Goal: Task Accomplishment & Management: Use online tool/utility

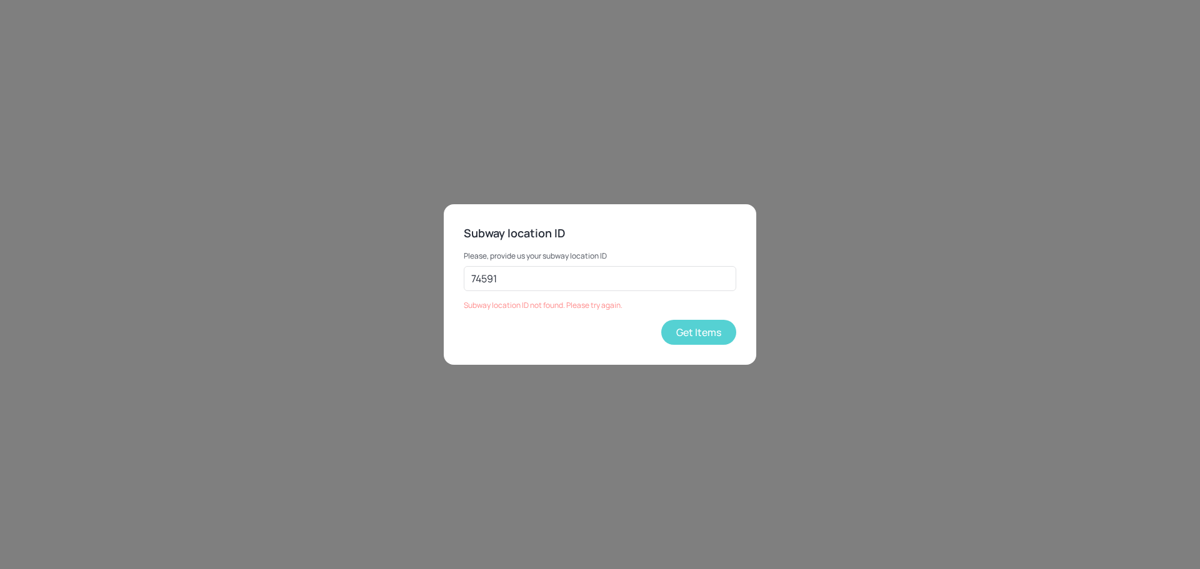
click at [704, 332] on button "Get Items" at bounding box center [698, 332] width 75 height 25
click at [711, 332] on button "Get Items" at bounding box center [698, 332] width 75 height 25
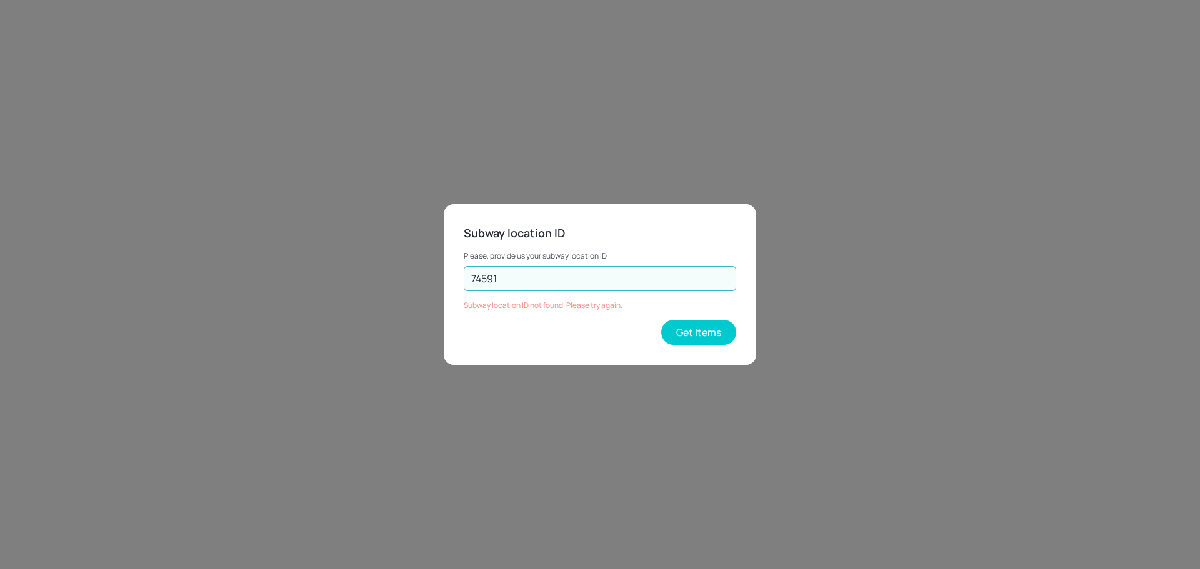
drag, startPoint x: 525, startPoint y: 286, endPoint x: 443, endPoint y: 279, distance: 82.8
click at [443, 279] on div "Subway location ID Please, provide us your subway location ID 74591 ​ Subway lo…" at bounding box center [600, 284] width 1200 height 569
type input "22606"
click at [679, 325] on button "Get Items" at bounding box center [698, 332] width 75 height 25
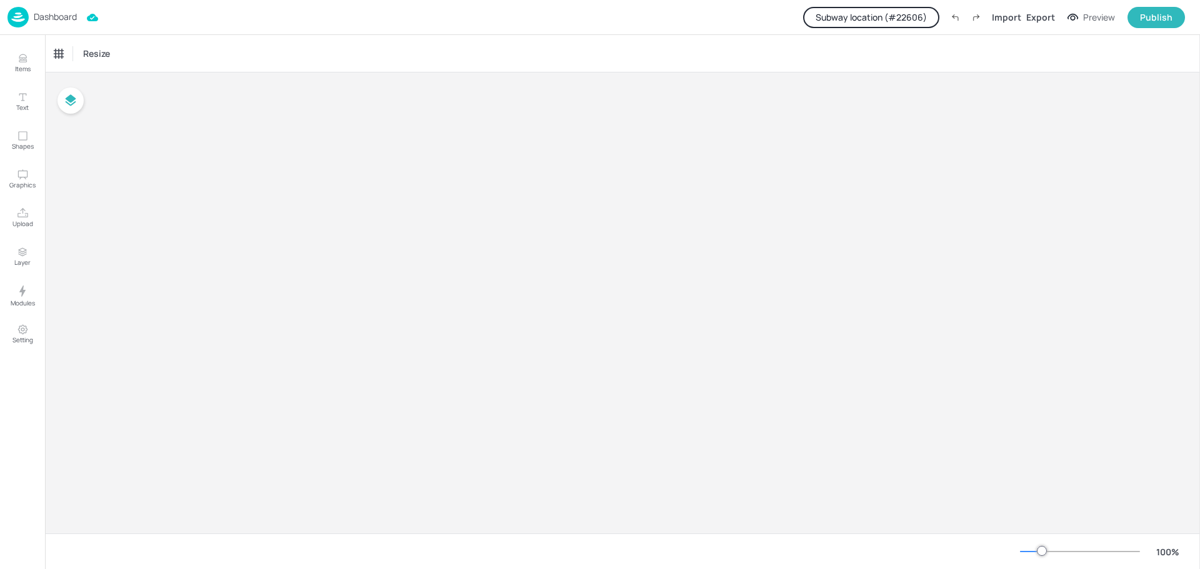
type input "$NZD - [GEOGRAPHIC_DATA]"
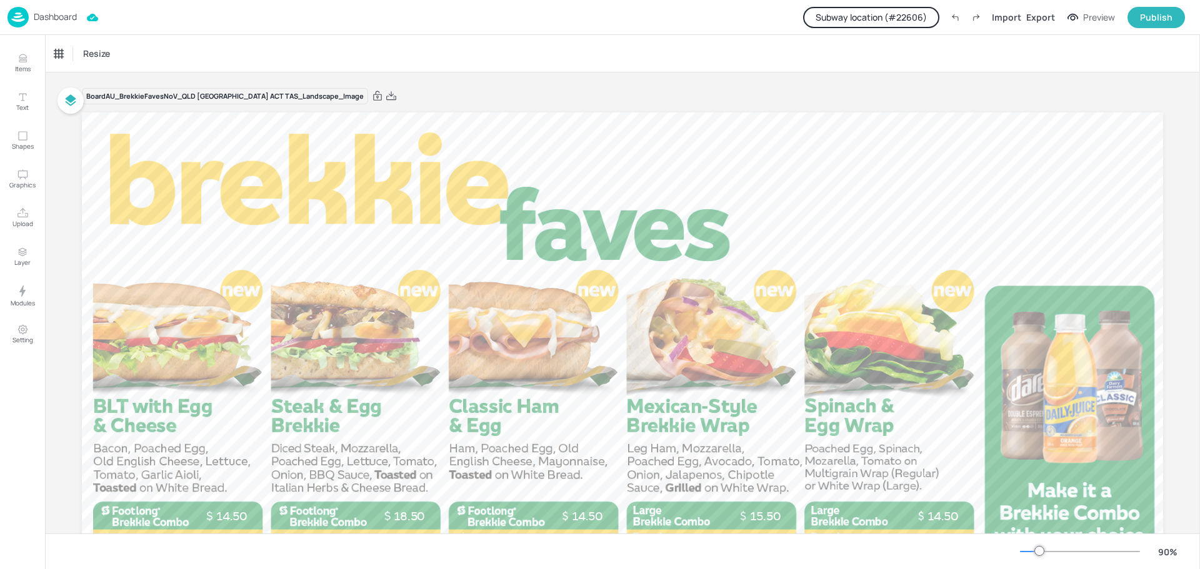
click at [61, 14] on p "Dashboard" at bounding box center [55, 16] width 43 height 9
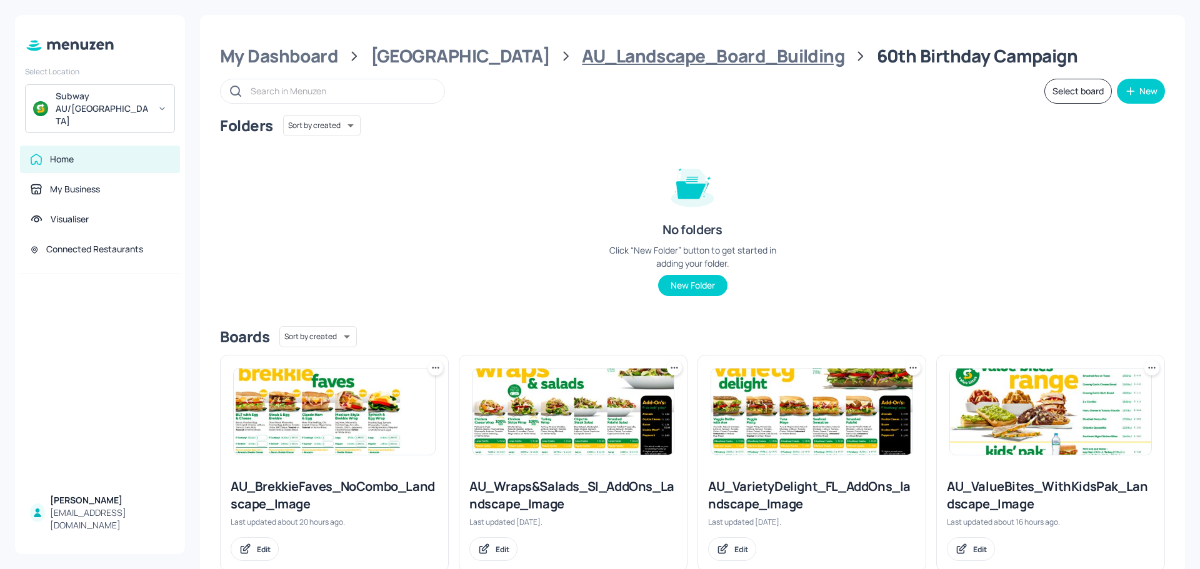
click at [586, 57] on div "AU_Landscape_Board_Building" at bounding box center [713, 56] width 262 height 22
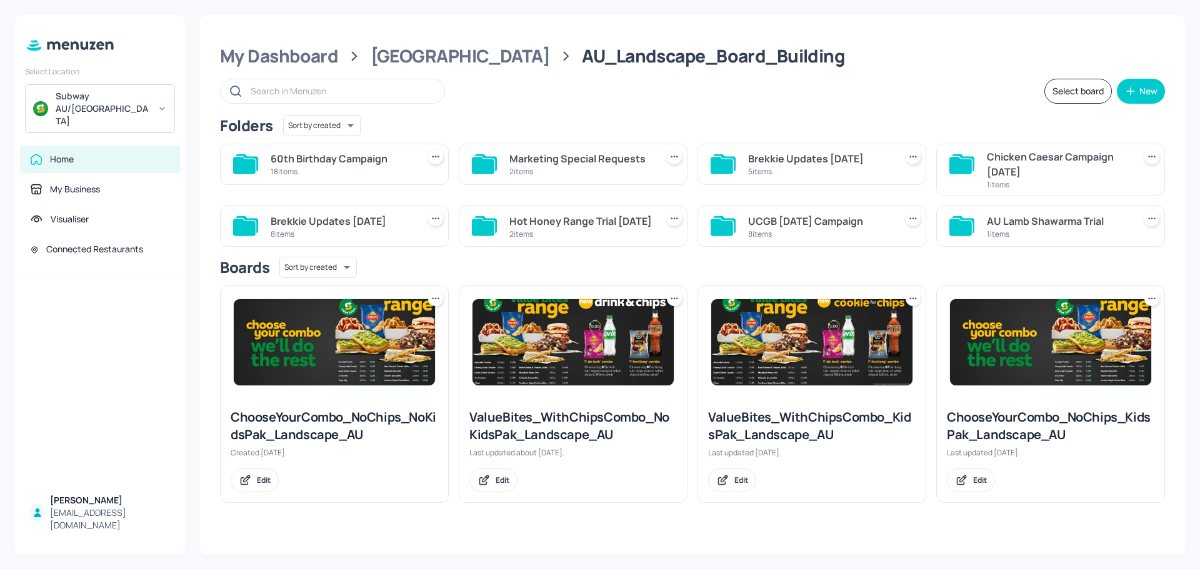
click at [355, 165] on div "60th Birthday Campaign" at bounding box center [342, 158] width 142 height 15
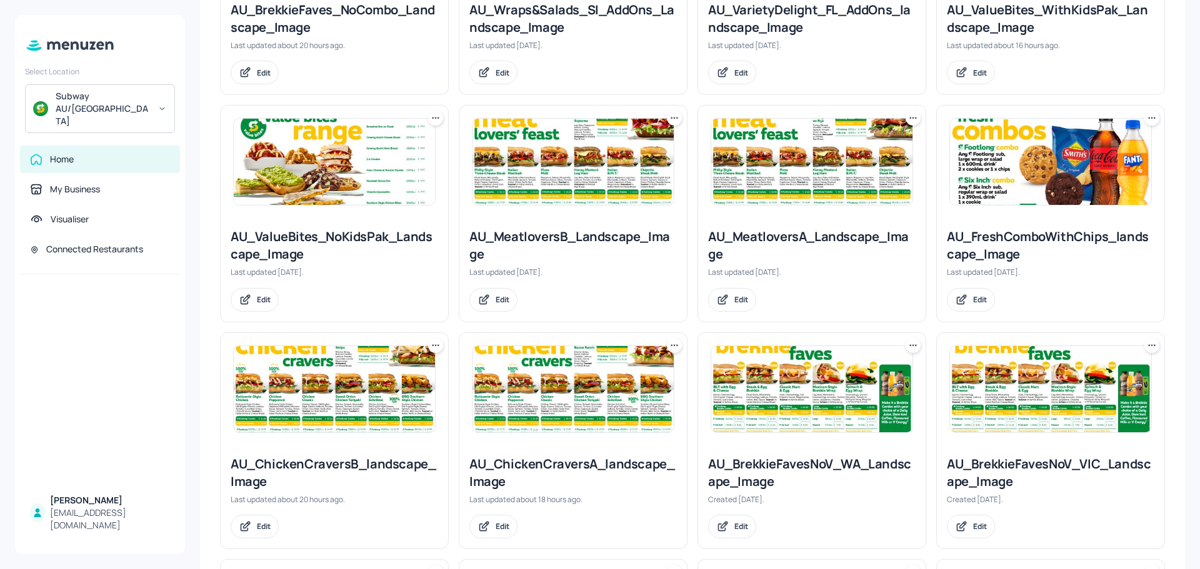
scroll to position [500, 0]
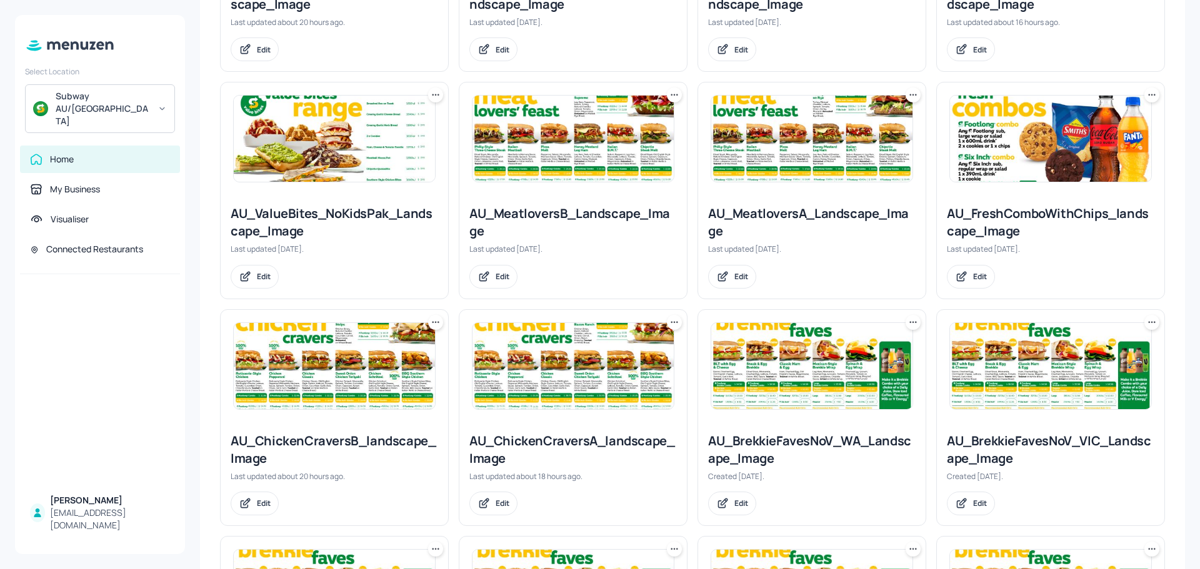
click at [592, 361] on img at bounding box center [572, 366] width 201 height 86
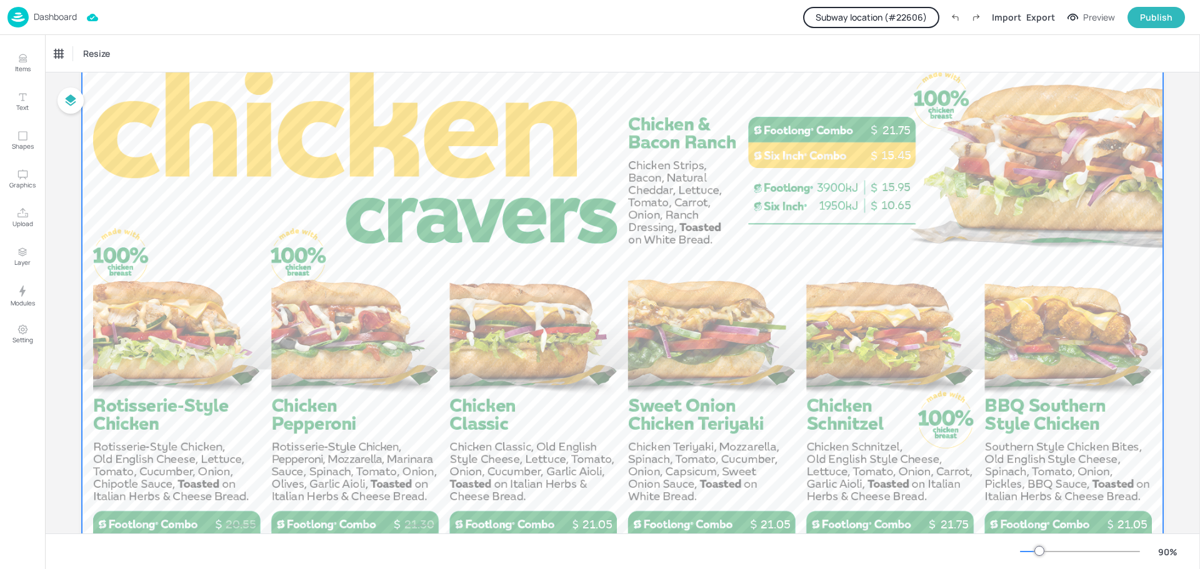
scroll to position [218, 0]
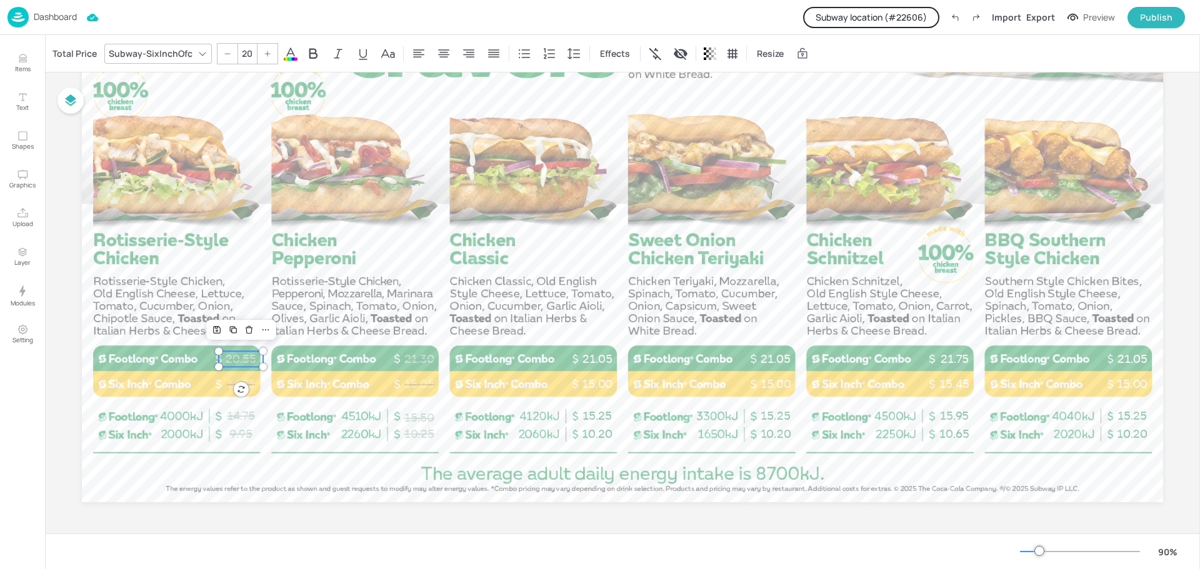
click at [229, 361] on p "20.55" at bounding box center [241, 359] width 44 height 16
click at [74, 59] on div "Total Price" at bounding box center [74, 54] width 49 height 20
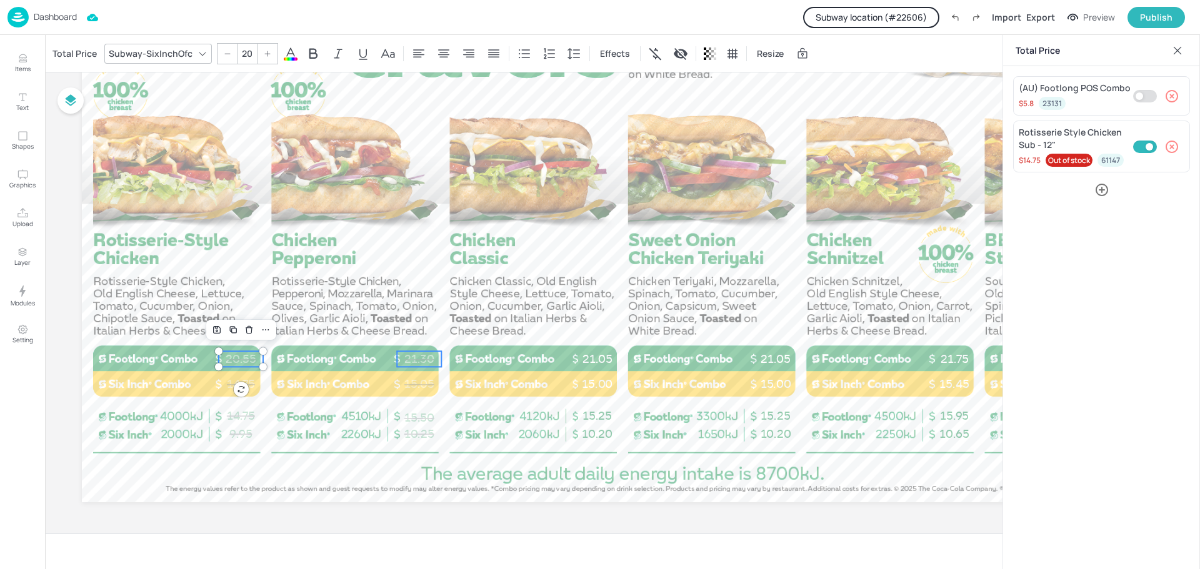
click at [417, 356] on p "21.30" at bounding box center [419, 359] width 44 height 16
type input "20"
click at [54, 21] on p "Dashboard" at bounding box center [55, 16] width 43 height 9
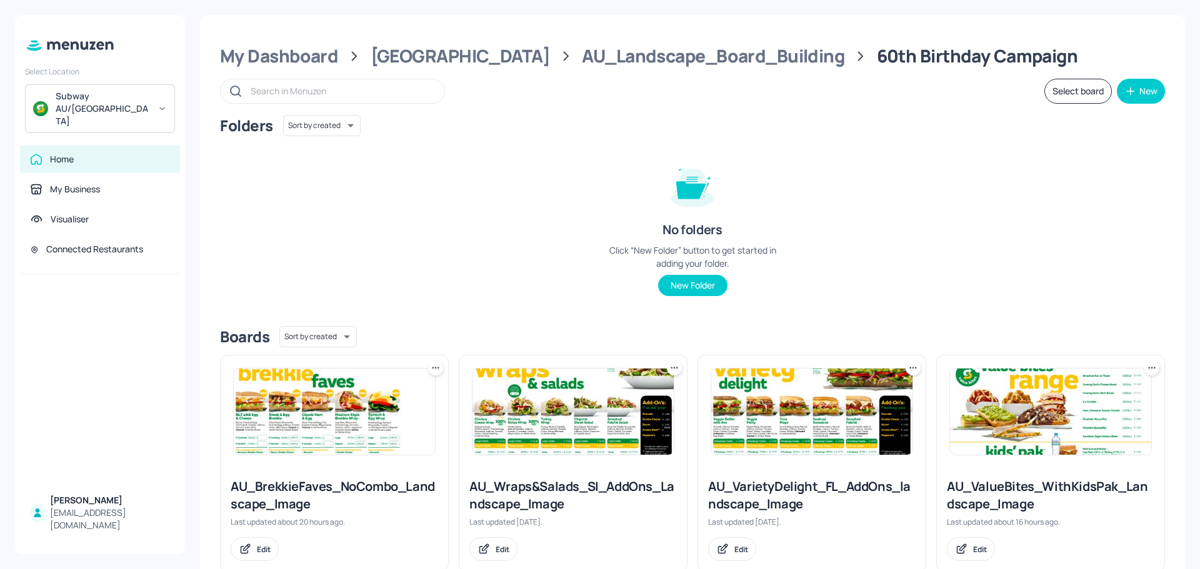
click at [574, 415] on img at bounding box center [572, 412] width 201 height 86
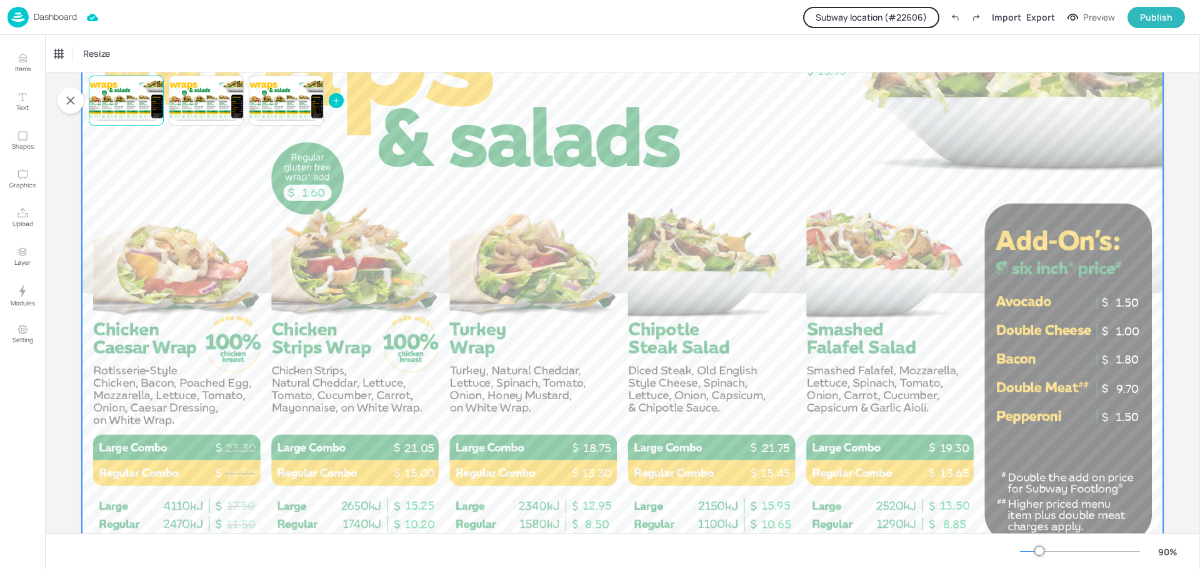
scroll to position [187, 0]
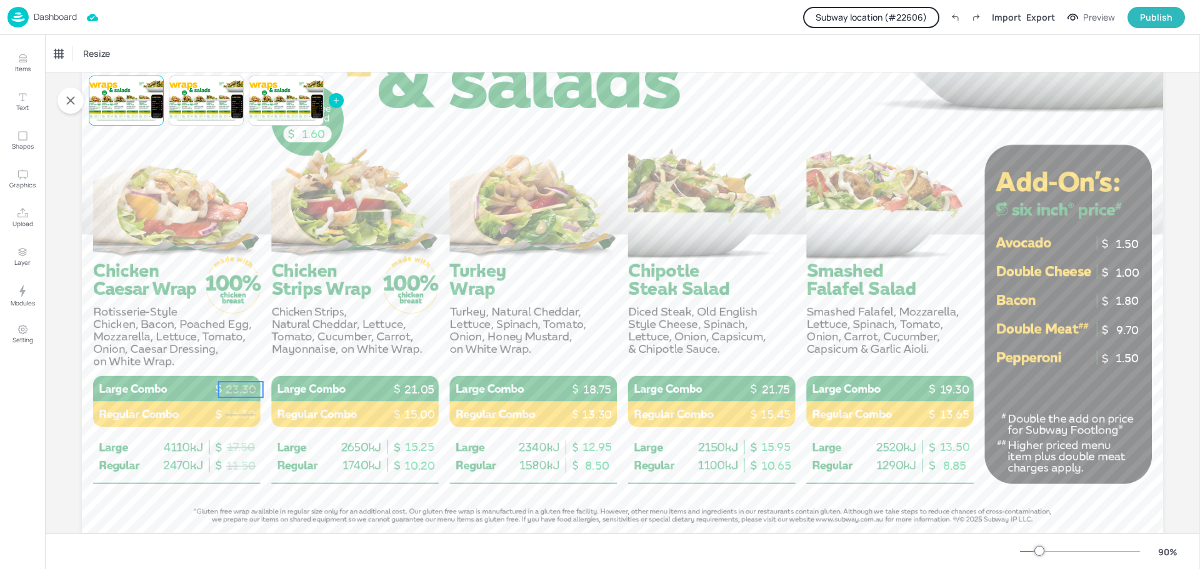
click at [240, 389] on p "23.30" at bounding box center [241, 390] width 44 height 16
click at [86, 46] on div "Total Price" at bounding box center [74, 54] width 49 height 20
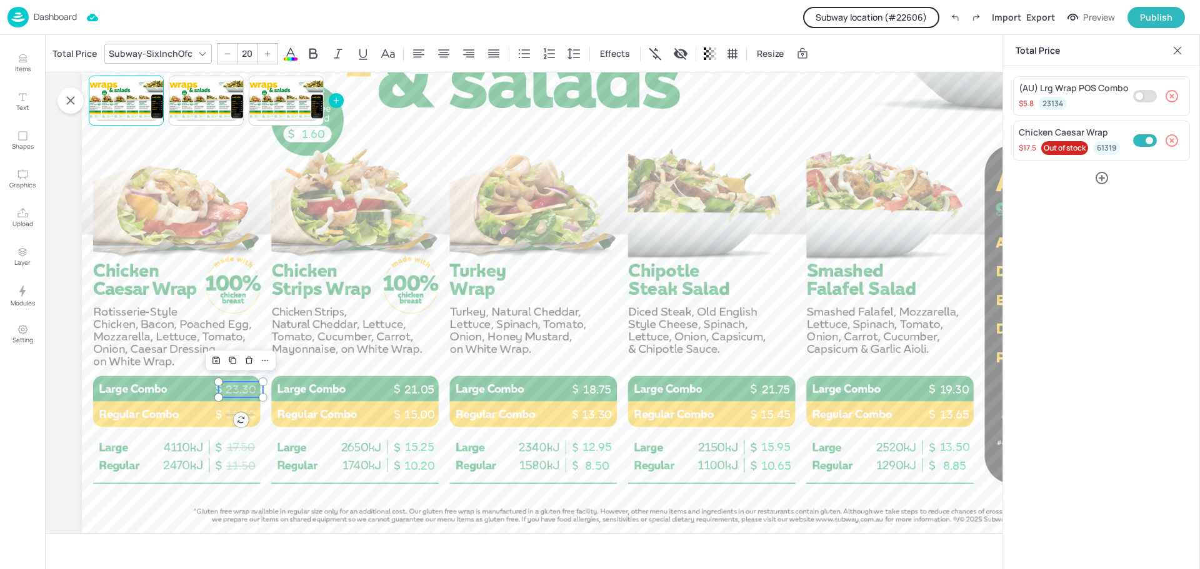
click at [1175, 54] on icon at bounding box center [1177, 50] width 12 height 12
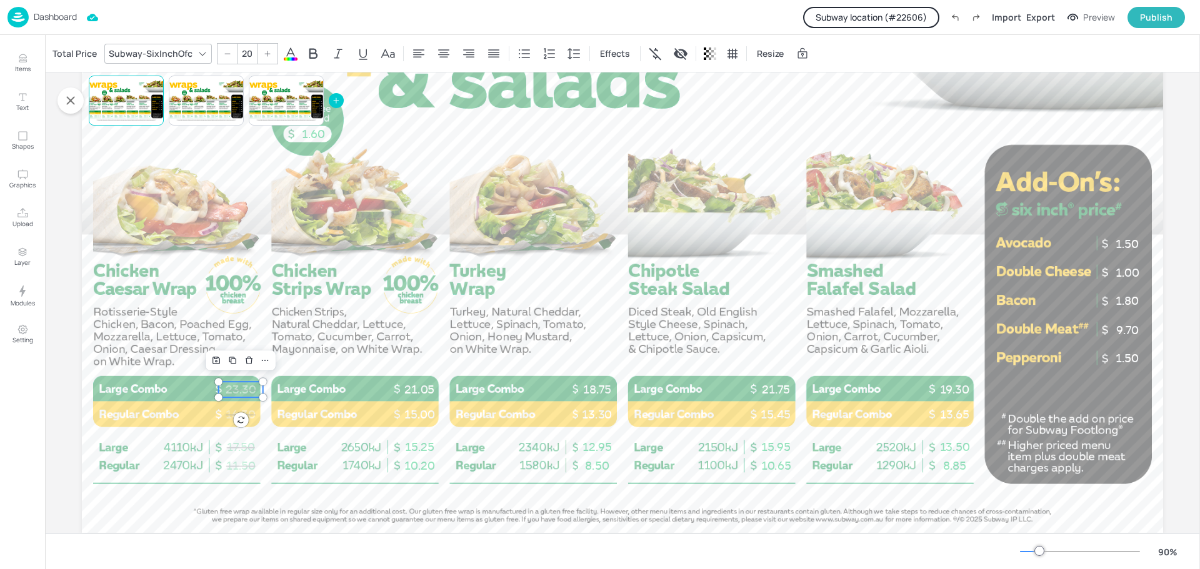
click at [898, 16] on button "Subway location (# 22606 )" at bounding box center [871, 17] width 136 height 21
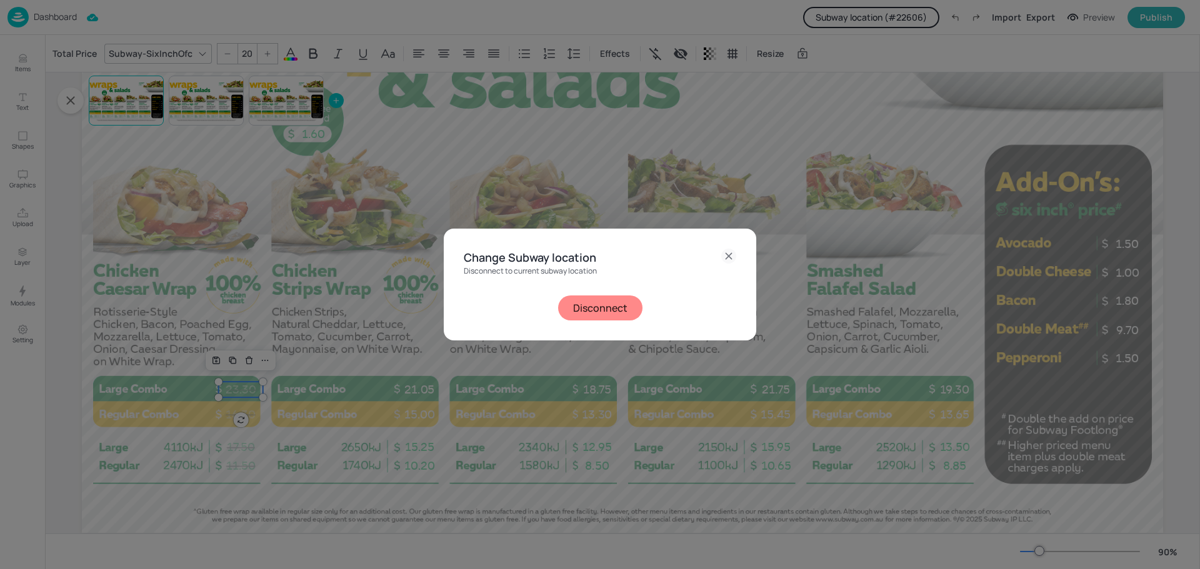
click at [618, 303] on button "Disconnect" at bounding box center [600, 308] width 84 height 25
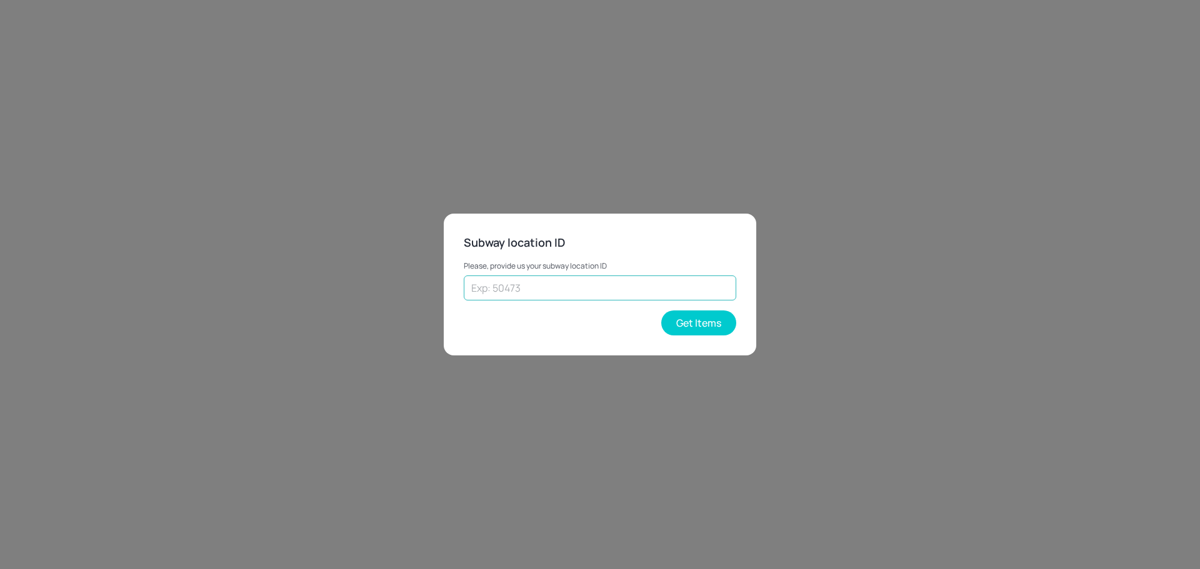
click at [572, 286] on input "text" at bounding box center [600, 288] width 272 height 25
click at [564, 289] on input "text" at bounding box center [600, 288] width 272 height 25
type input "3"
click at [688, 321] on button "Get Items" at bounding box center [698, 323] width 75 height 25
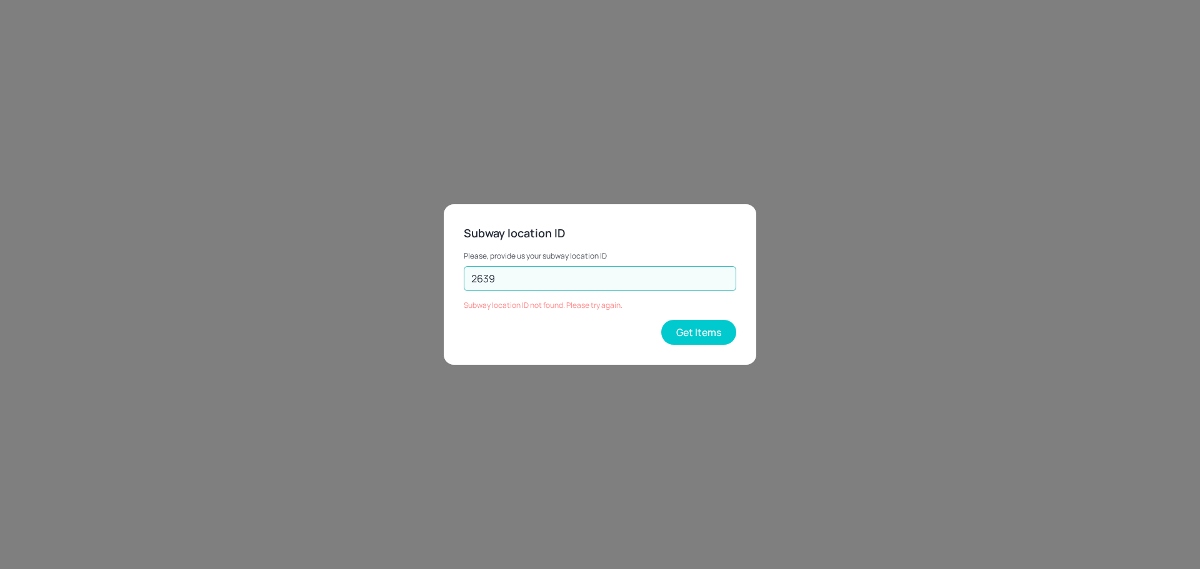
click at [512, 274] on input "2639" at bounding box center [600, 278] width 272 height 25
type input "26392"
click at [689, 330] on button "Get Items" at bounding box center [698, 332] width 75 height 25
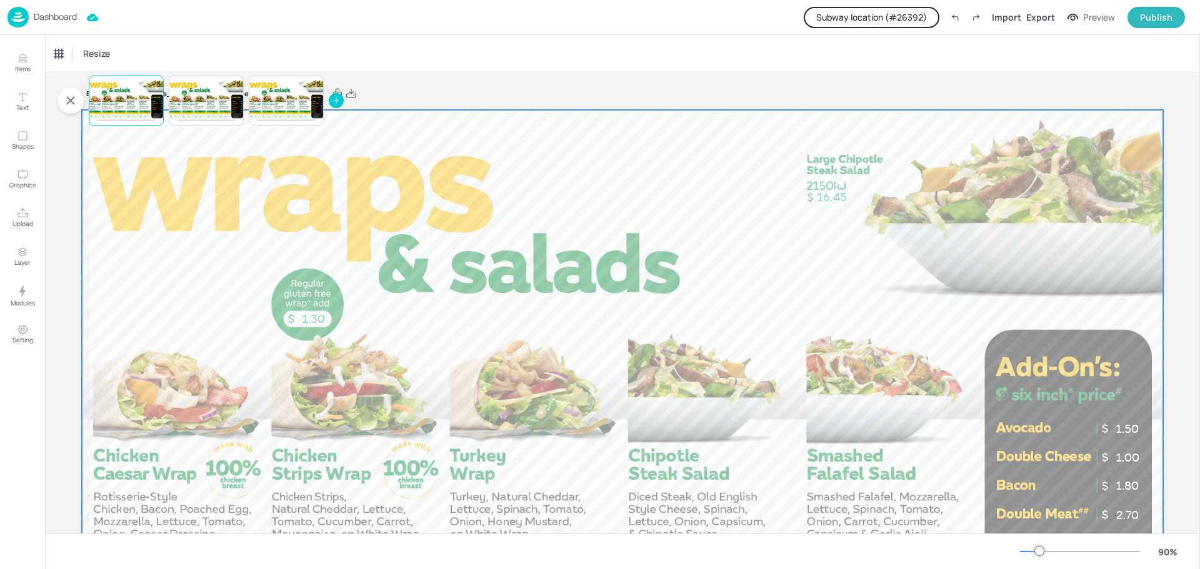
scroll to position [0, 0]
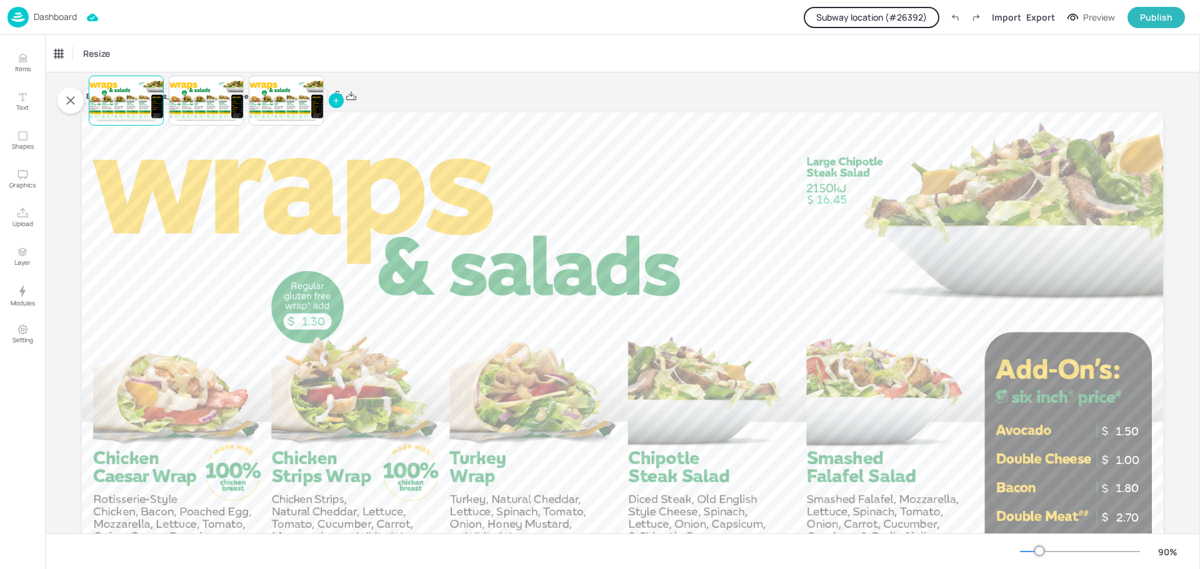
click at [901, 12] on button "Subway location (# 26392 )" at bounding box center [871, 17] width 136 height 21
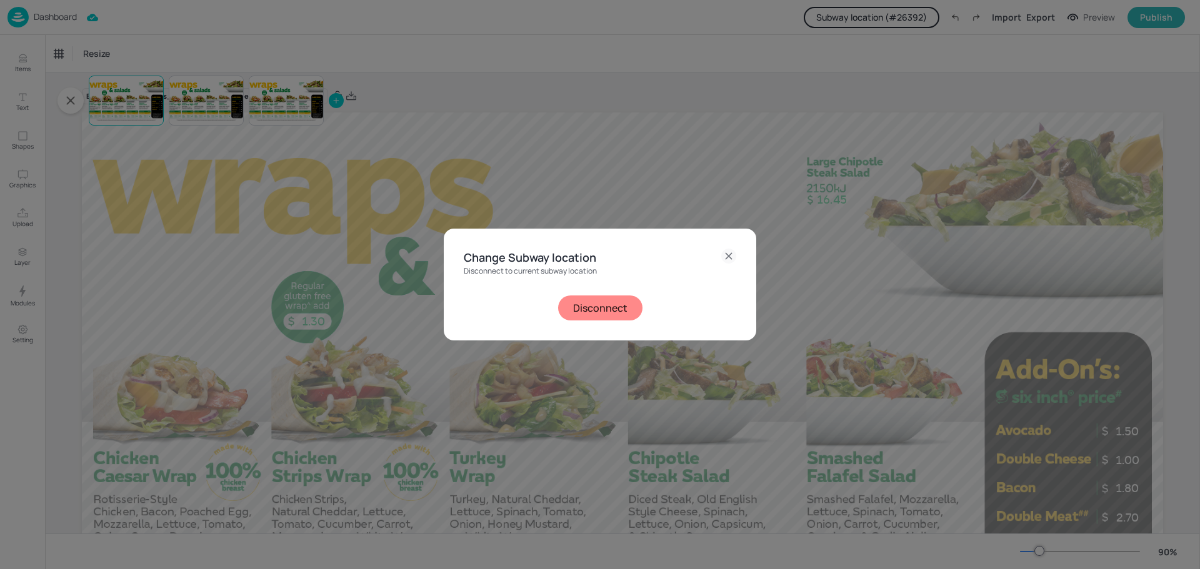
click at [617, 306] on button "Disconnect" at bounding box center [600, 308] width 84 height 25
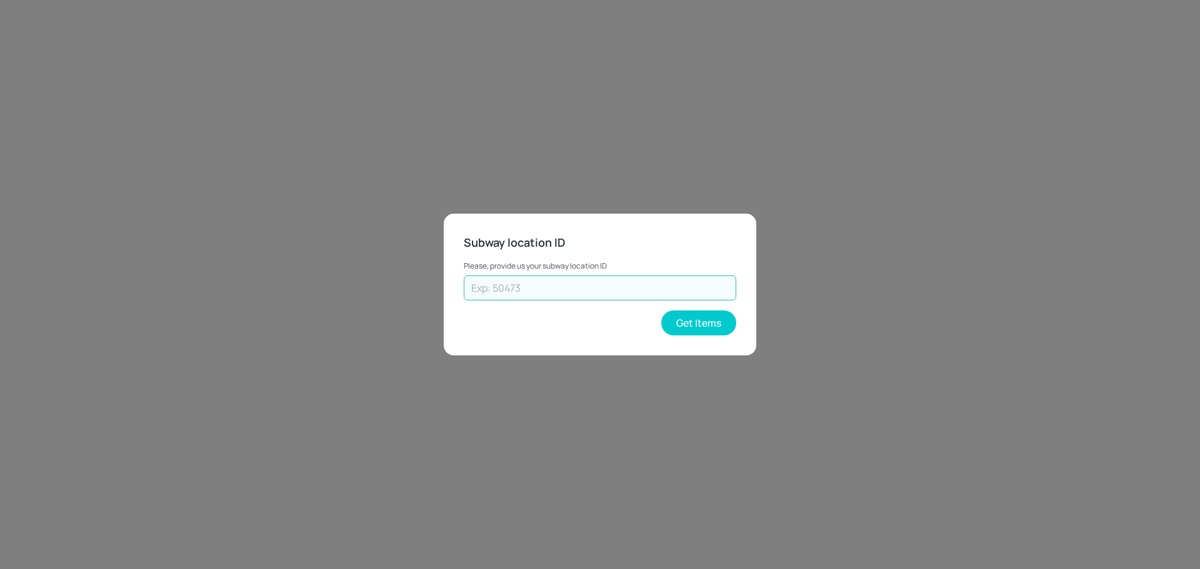
click at [567, 291] on input "text" at bounding box center [600, 288] width 272 height 25
type input "42861"
click at [687, 320] on button "Get Items" at bounding box center [698, 323] width 75 height 25
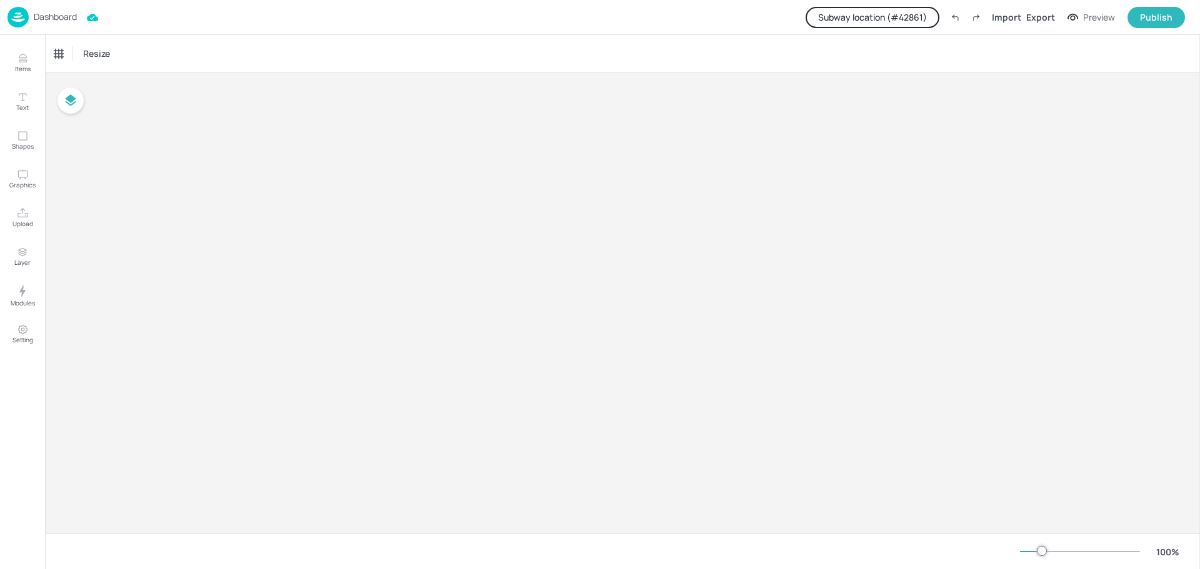
type input "$NZD - [GEOGRAPHIC_DATA]"
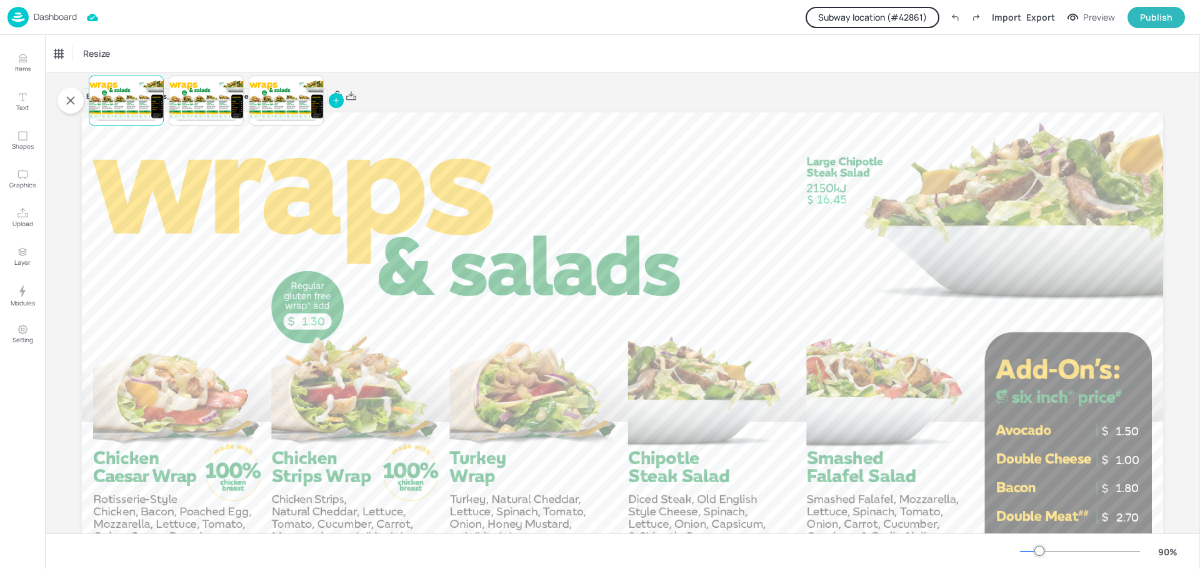
click at [39, 12] on p "Dashboard" at bounding box center [55, 16] width 43 height 9
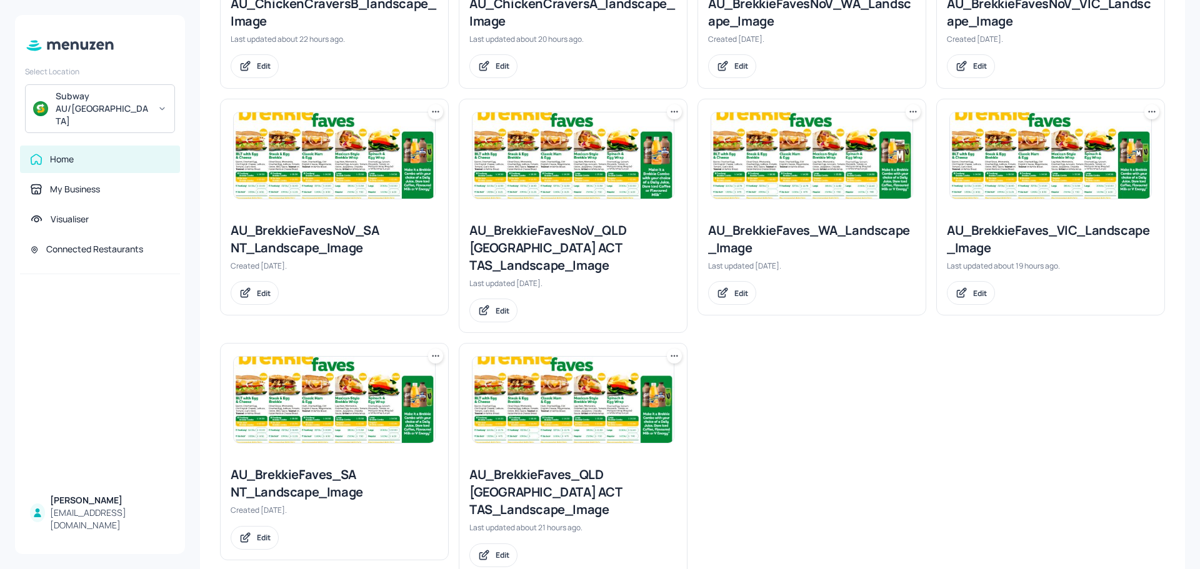
scroll to position [437, 0]
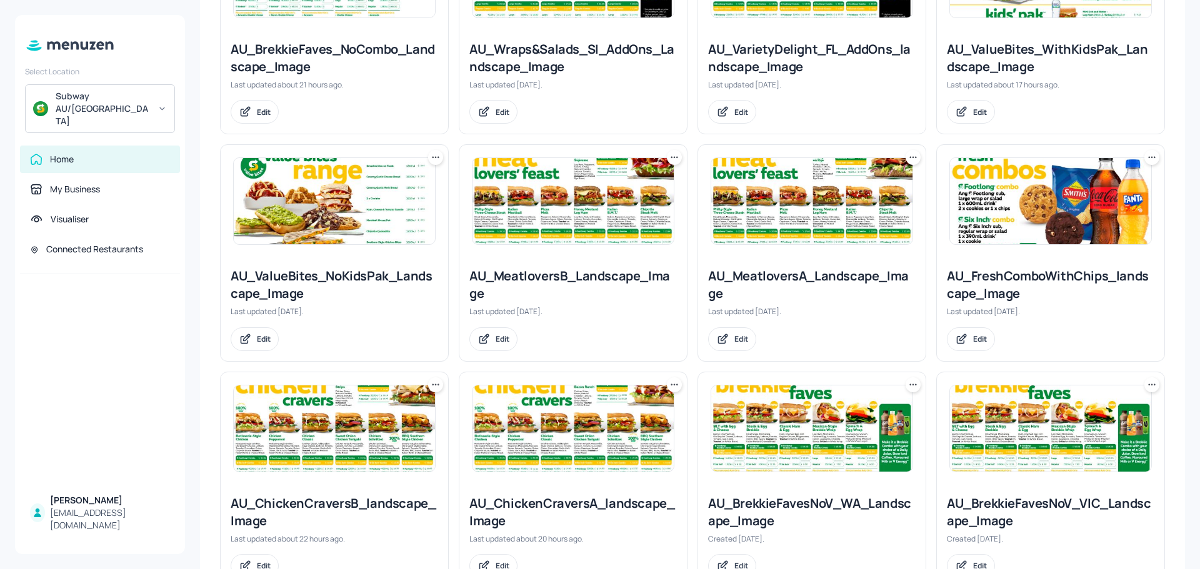
click at [1040, 191] on img at bounding box center [1050, 201] width 201 height 86
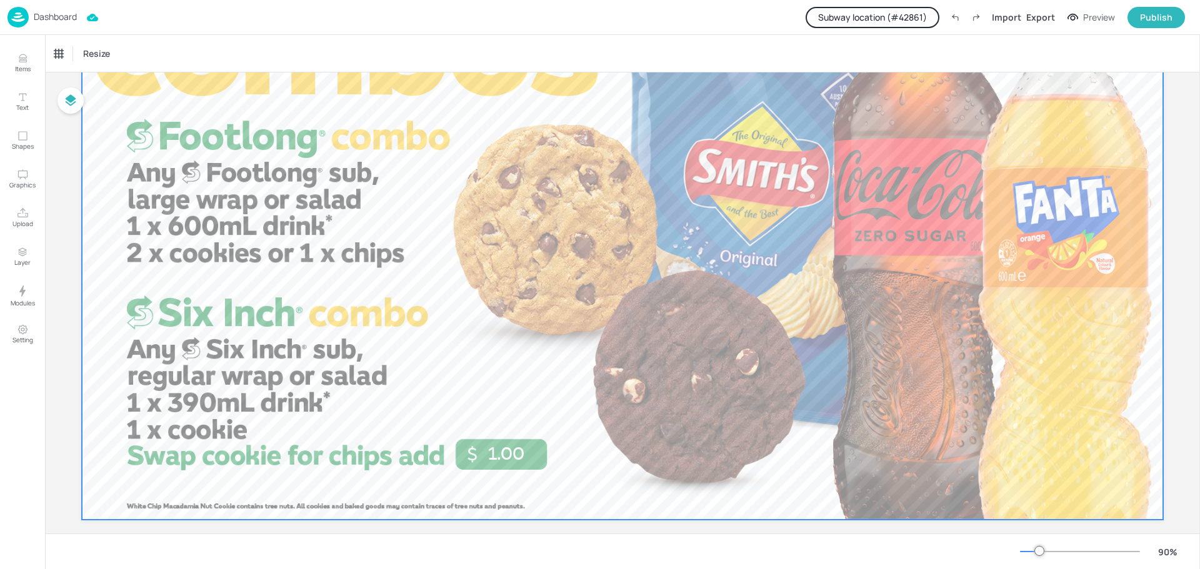
scroll to position [218, 0]
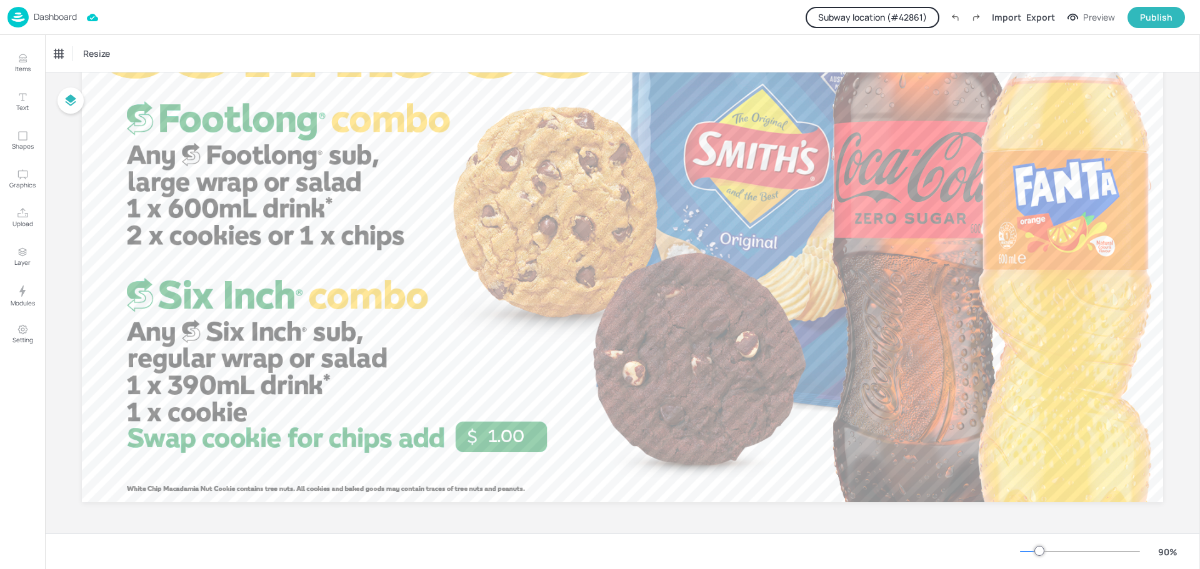
click at [922, 13] on button "Subway location (# 42861 )" at bounding box center [872, 17] width 134 height 21
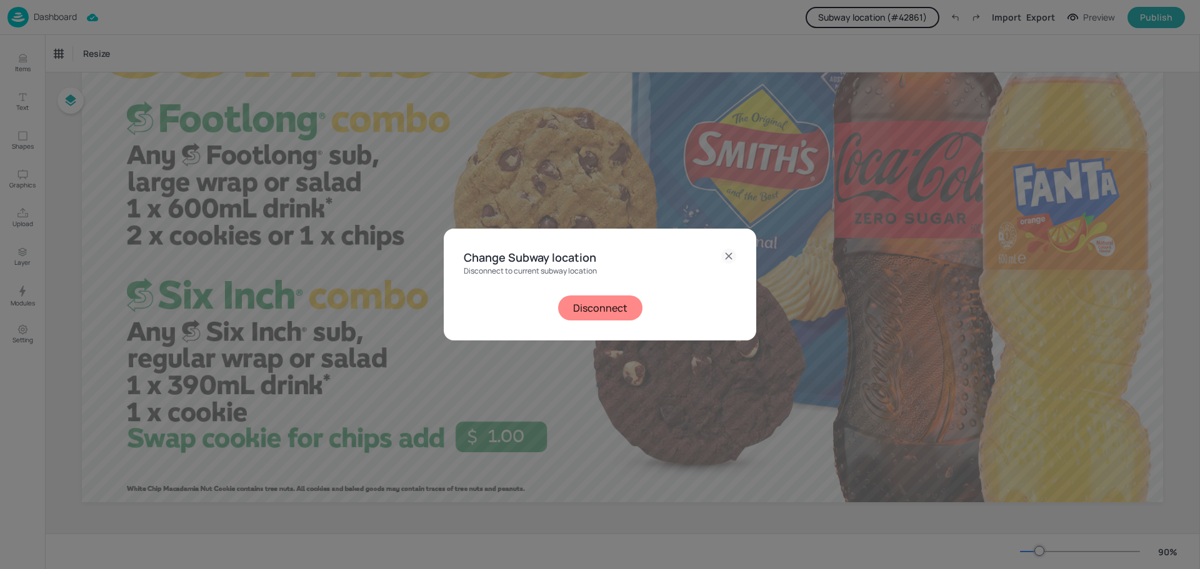
click at [596, 323] on div "Change Subway location Disconnect to current subway location Disconnect" at bounding box center [600, 285] width 312 height 112
click at [599, 309] on button "Disconnect" at bounding box center [600, 308] width 84 height 25
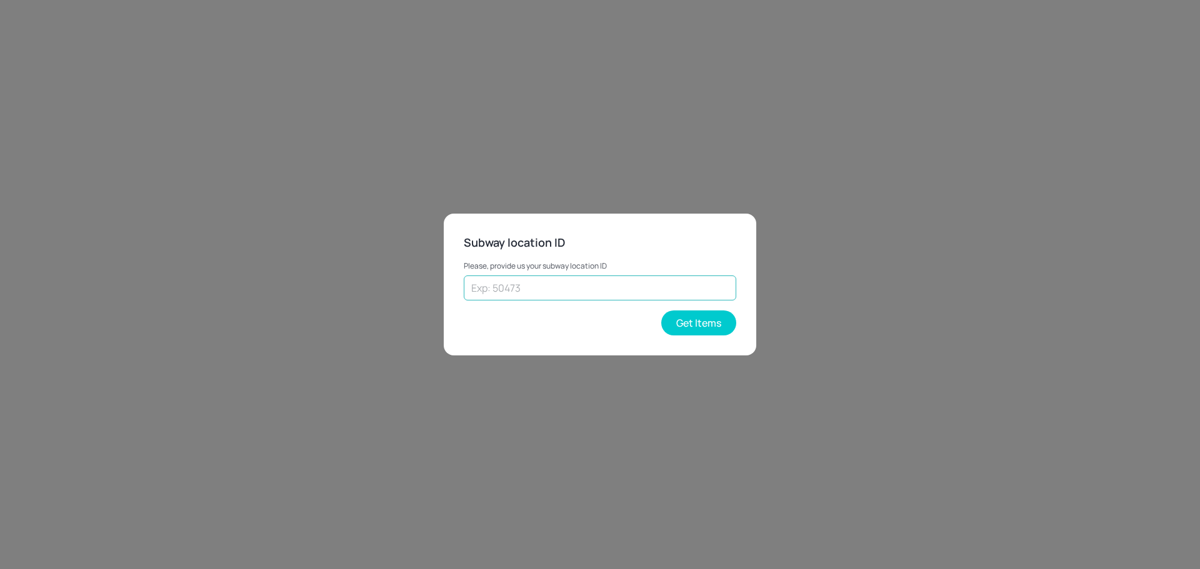
click at [576, 286] on input "text" at bounding box center [600, 288] width 272 height 25
type input "33484"
click at [699, 311] on button "Get Items" at bounding box center [698, 323] width 75 height 25
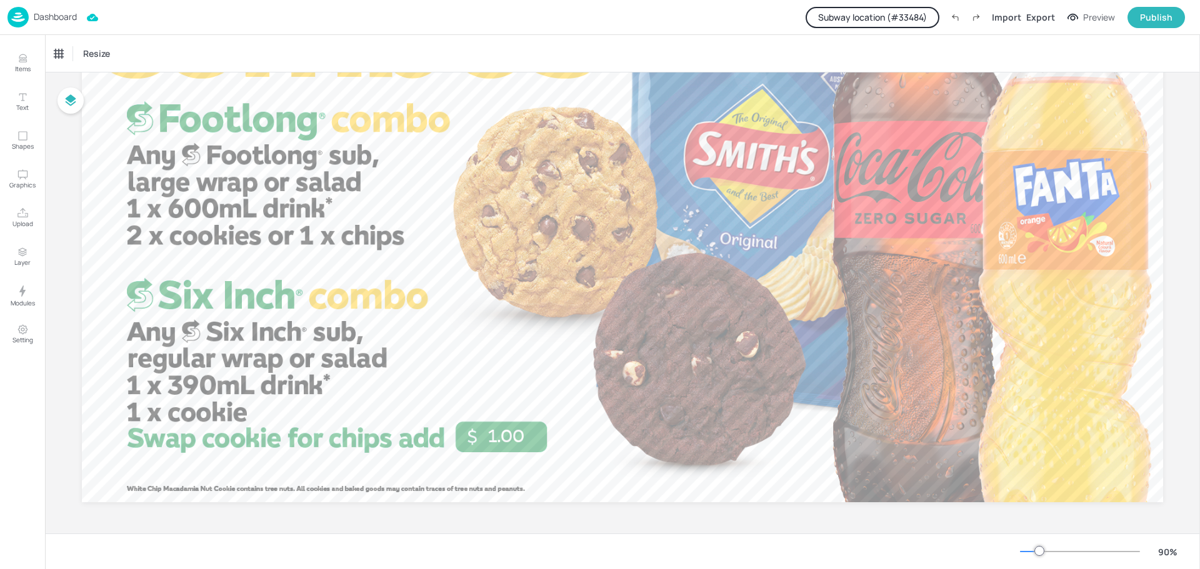
click at [871, 16] on button "Subway location (# 33484 )" at bounding box center [872, 17] width 134 height 21
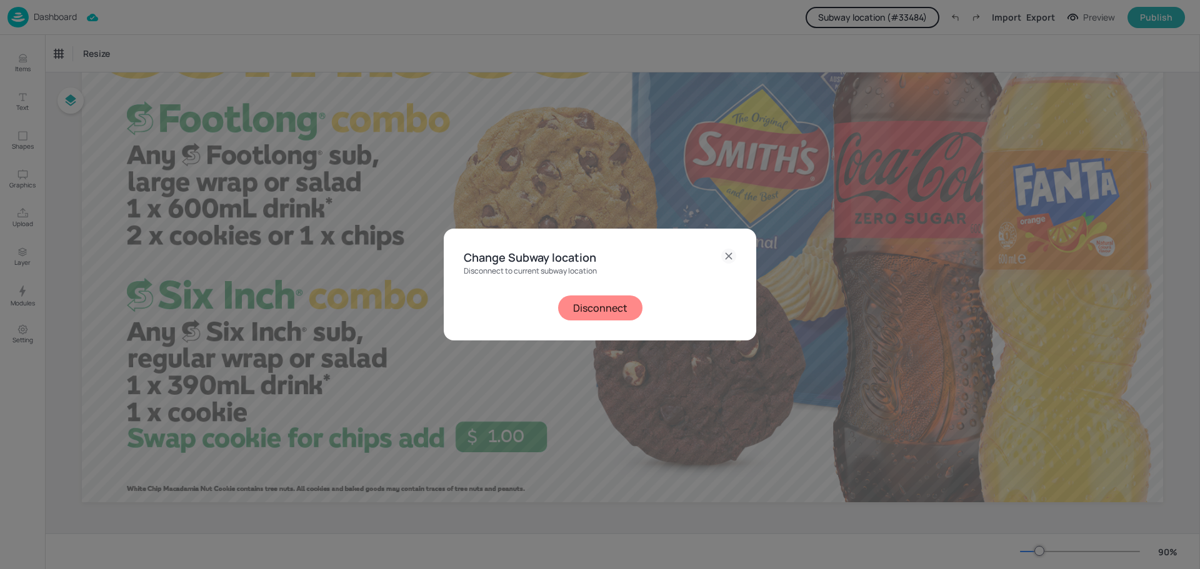
click at [727, 255] on icon at bounding box center [728, 256] width 15 height 15
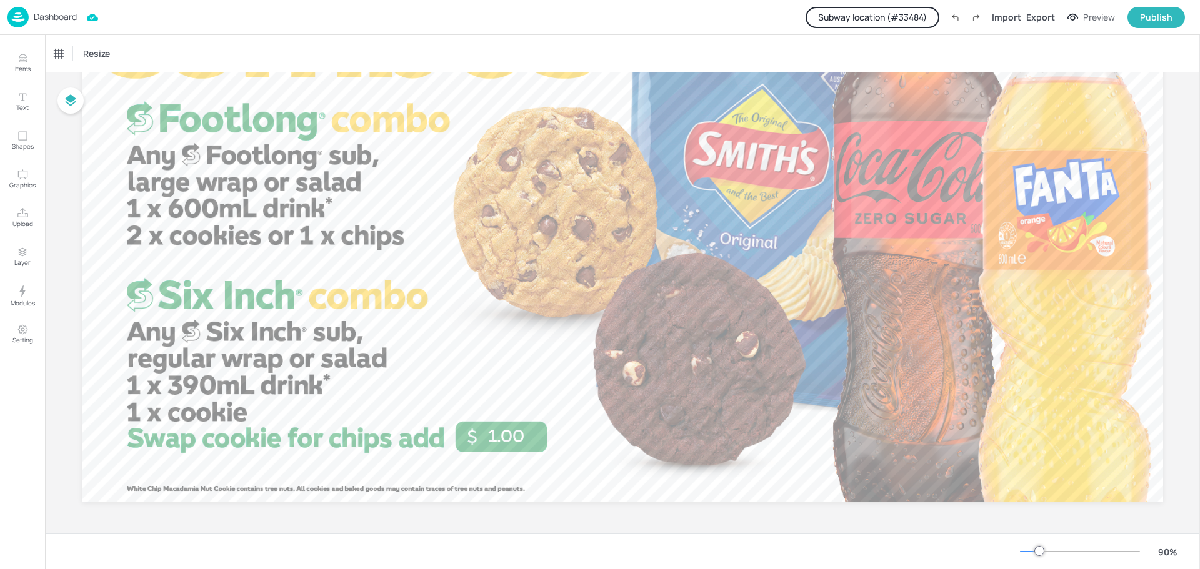
click at [34, 12] on p "Dashboard" at bounding box center [55, 16] width 43 height 9
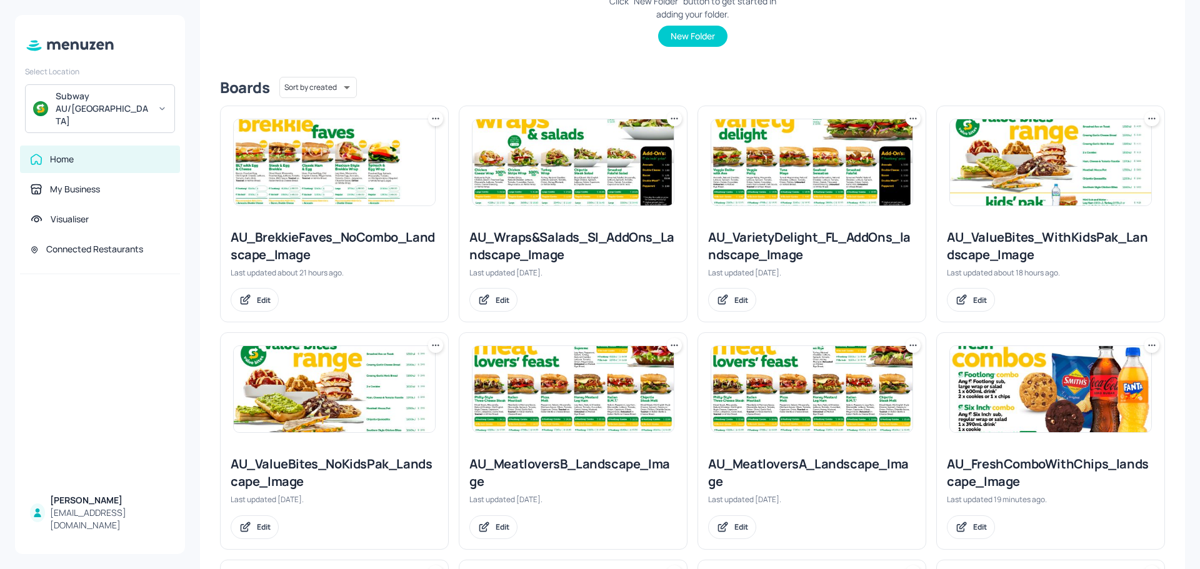
scroll to position [250, 0]
click at [764, 385] on img at bounding box center [811, 389] width 201 height 86
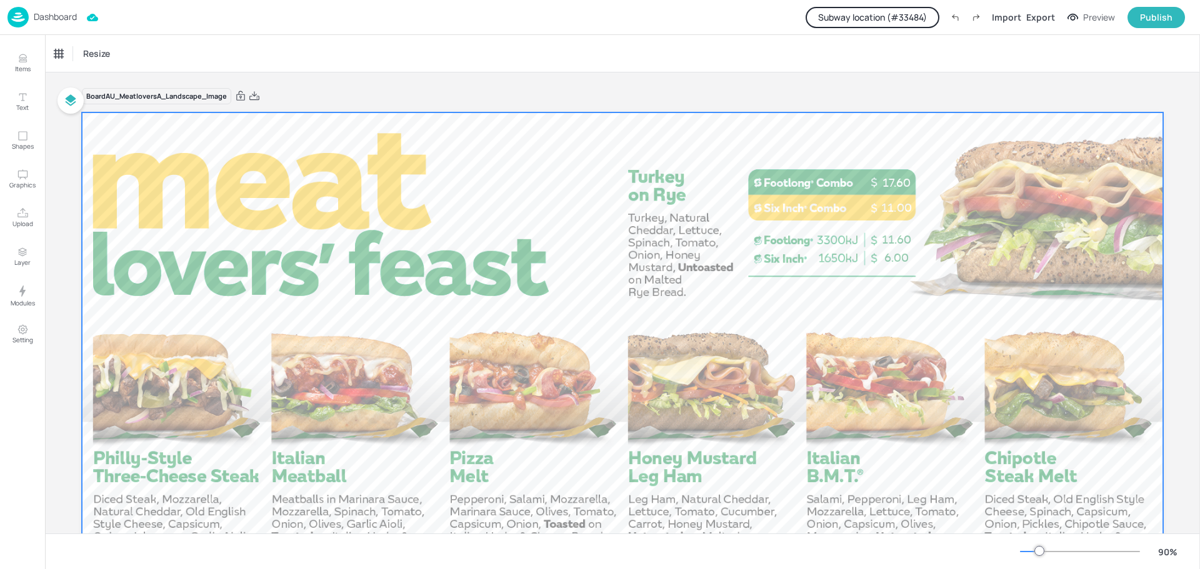
scroll to position [62, 0]
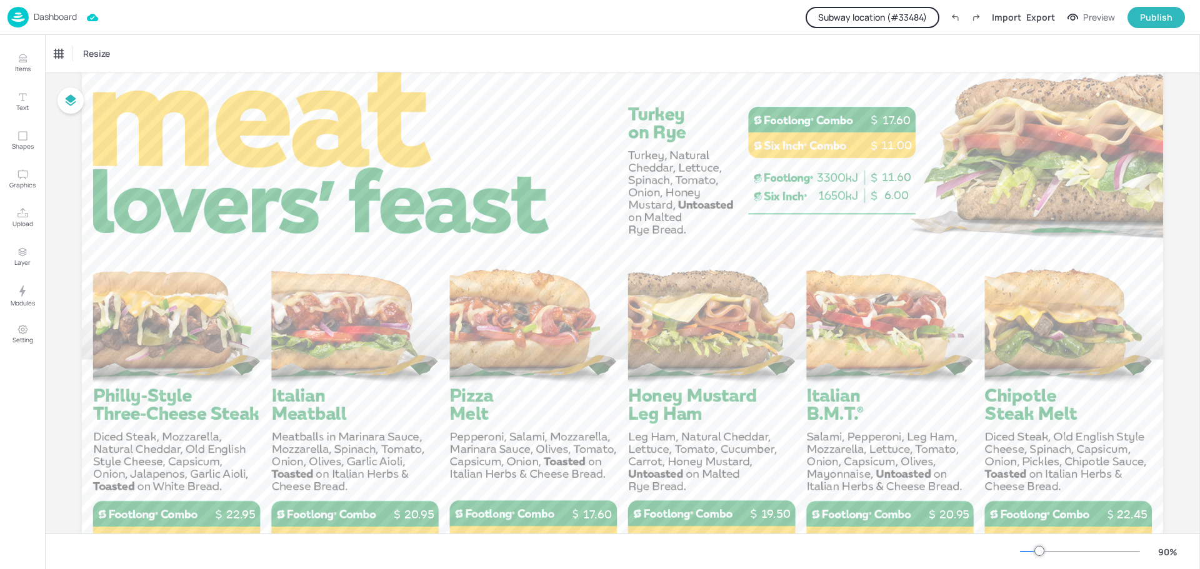
click at [59, 14] on p "Dashboard" at bounding box center [55, 16] width 43 height 9
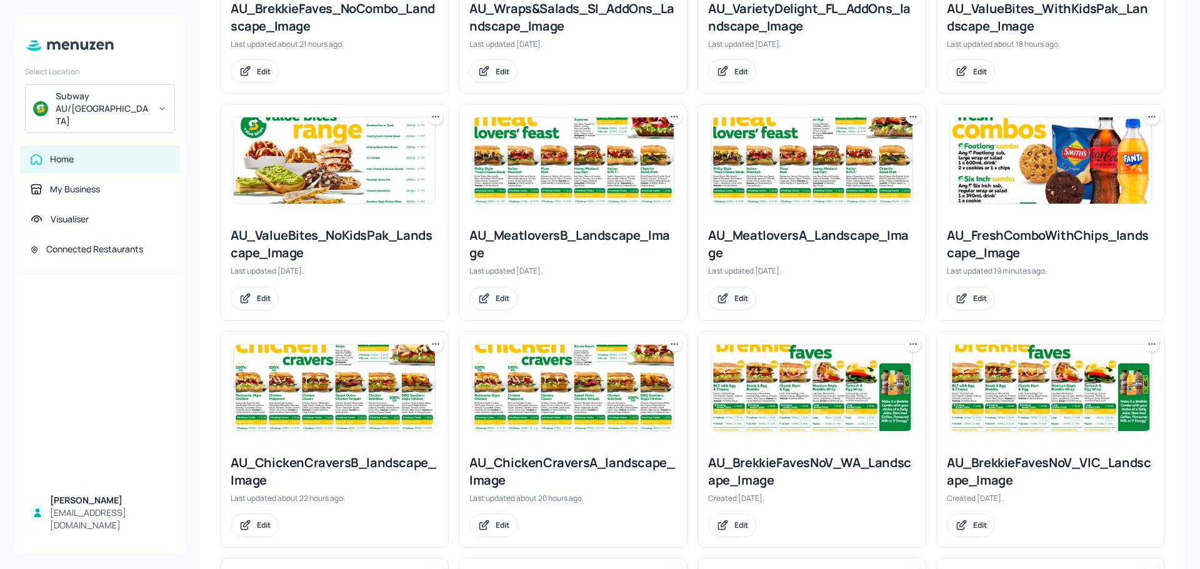
scroll to position [500, 0]
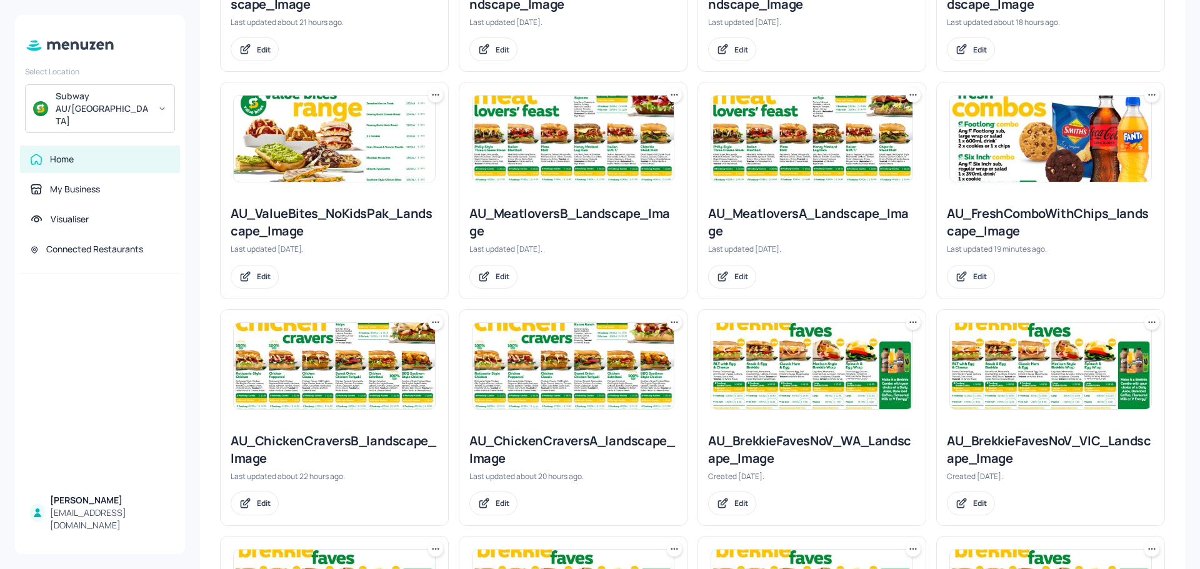
click at [525, 382] on img at bounding box center [572, 366] width 201 height 86
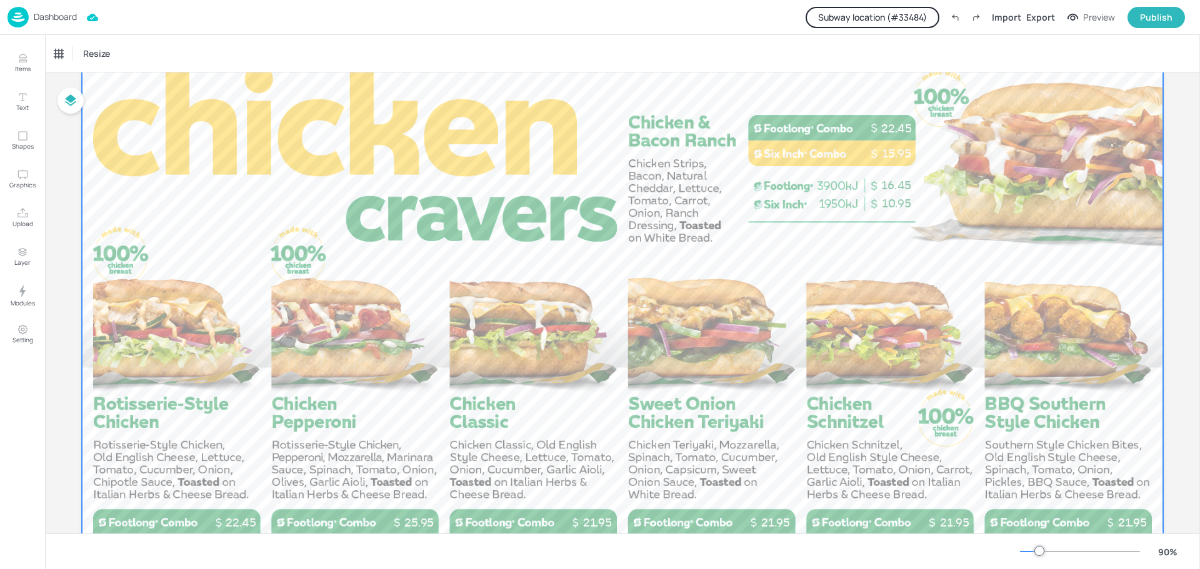
scroll to position [125, 0]
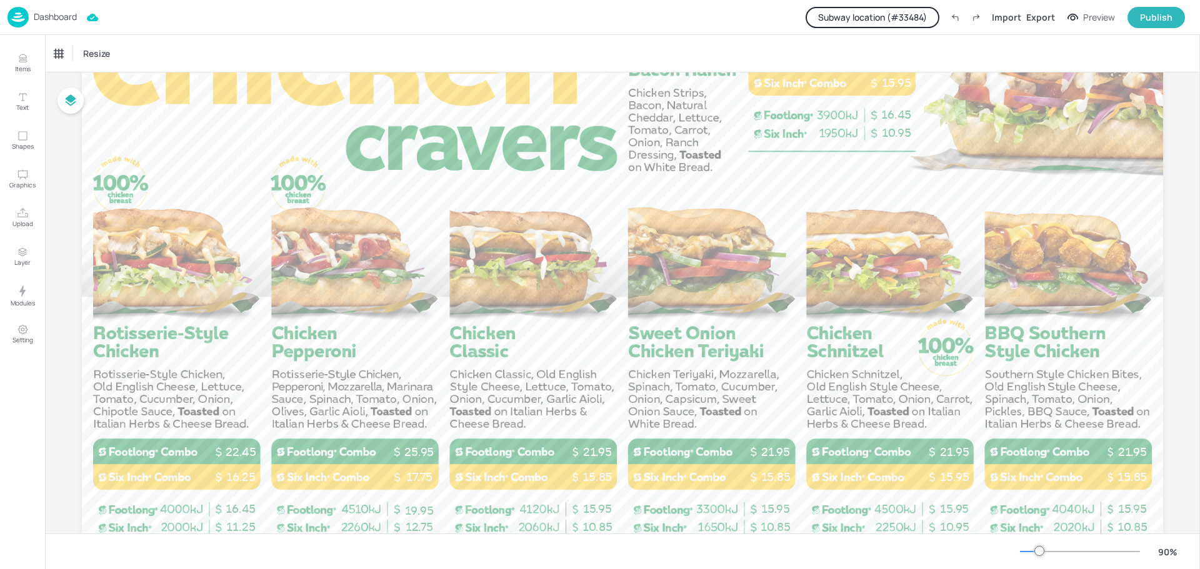
click at [57, 21] on p "Dashboard" at bounding box center [55, 16] width 43 height 9
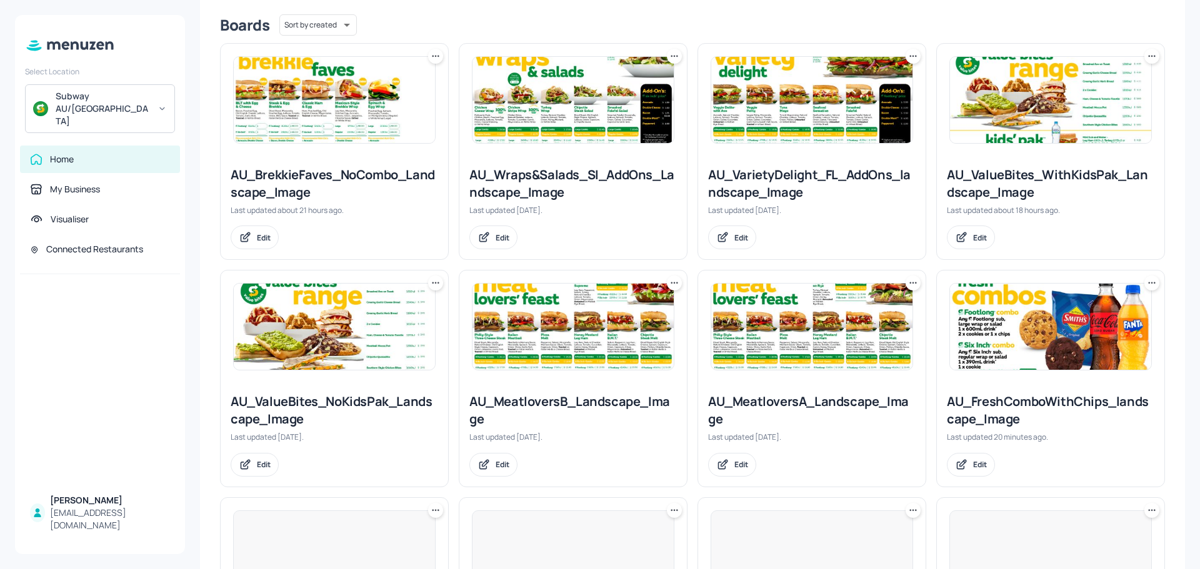
scroll to position [312, 0]
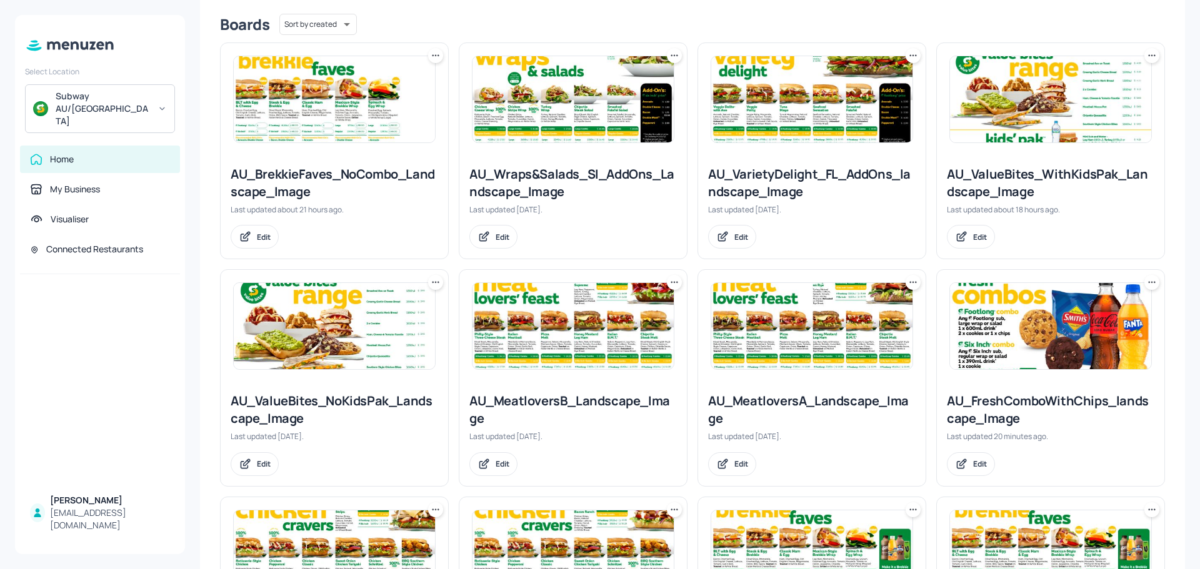
click at [544, 329] on img at bounding box center [572, 326] width 201 height 86
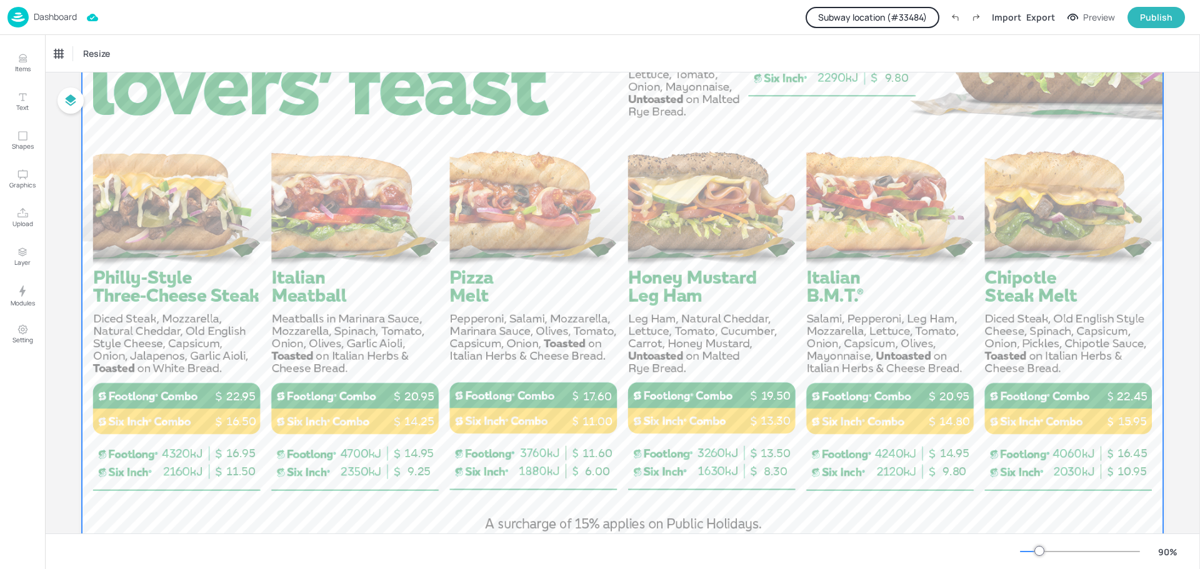
scroll to position [187, 0]
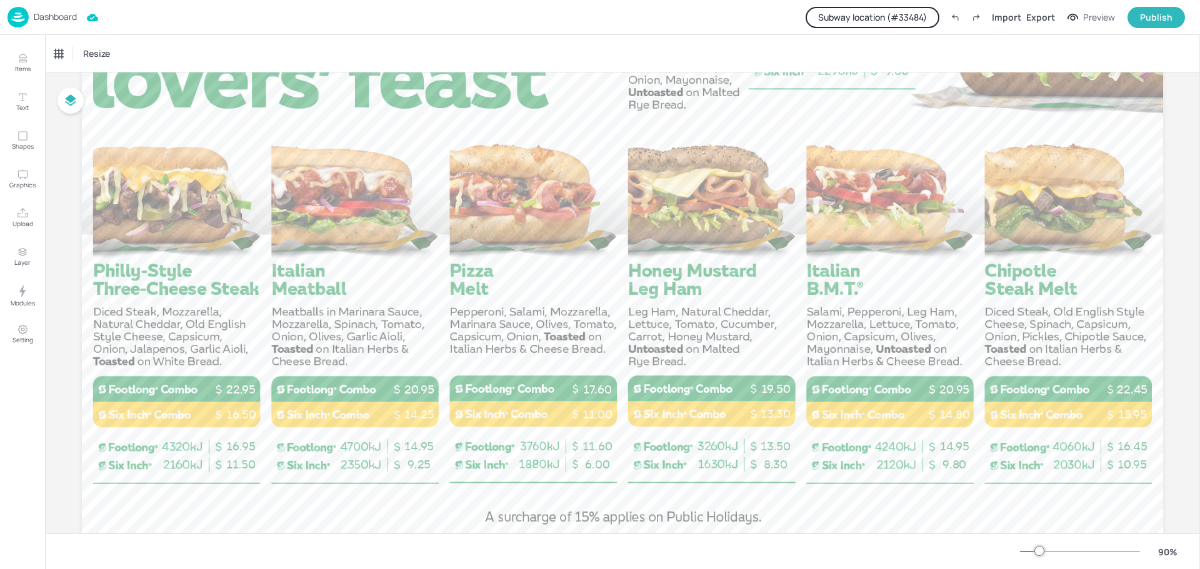
click at [62, 19] on p "Dashboard" at bounding box center [55, 16] width 43 height 9
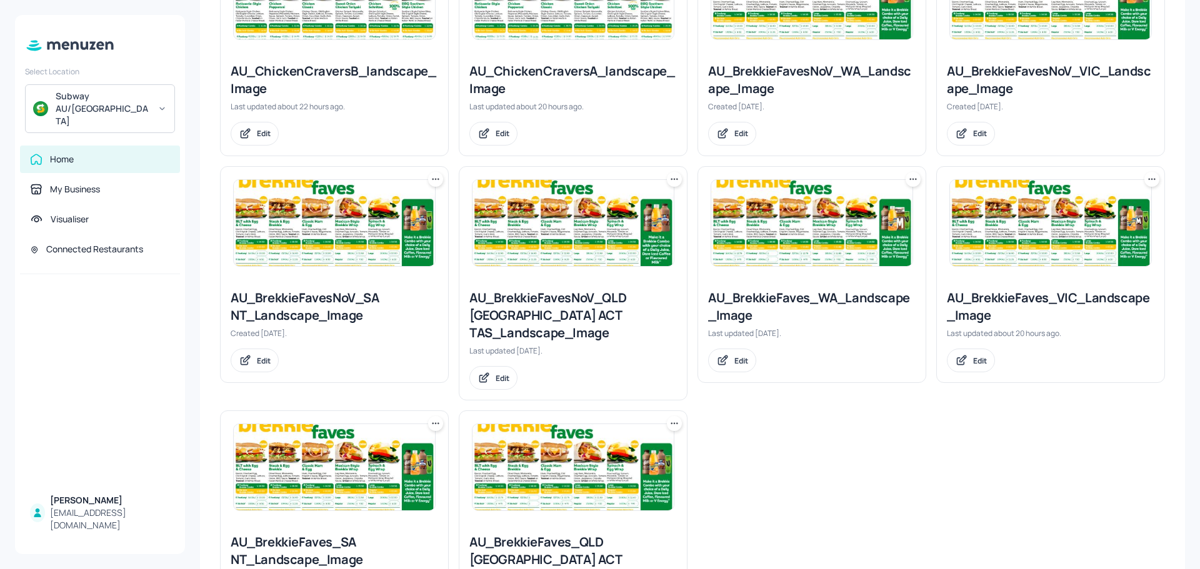
scroll to position [875, 0]
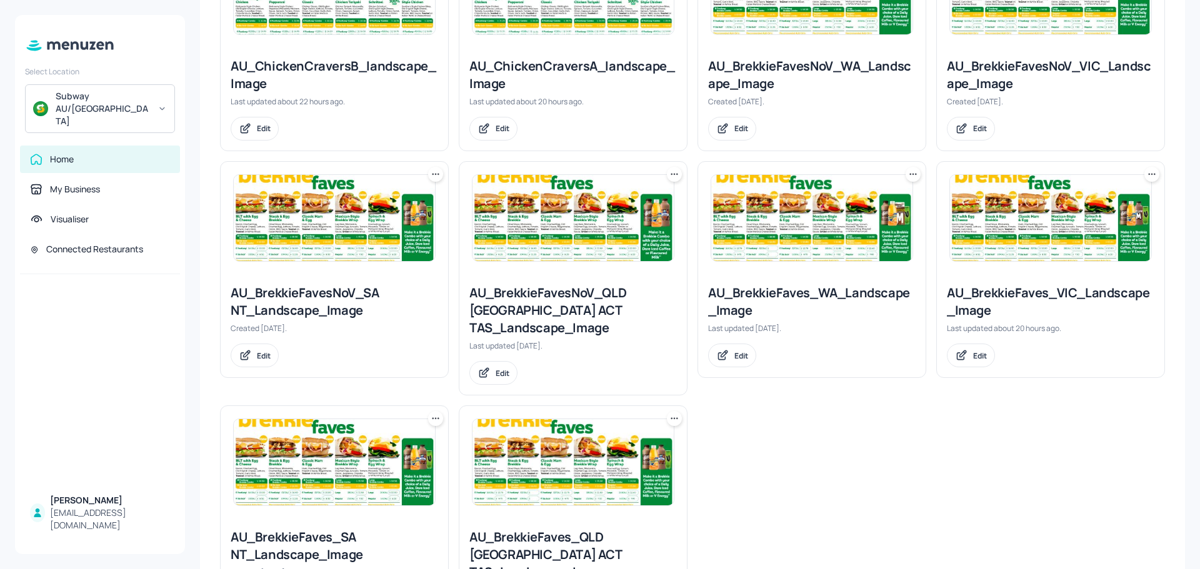
click at [558, 239] on img at bounding box center [572, 218] width 201 height 86
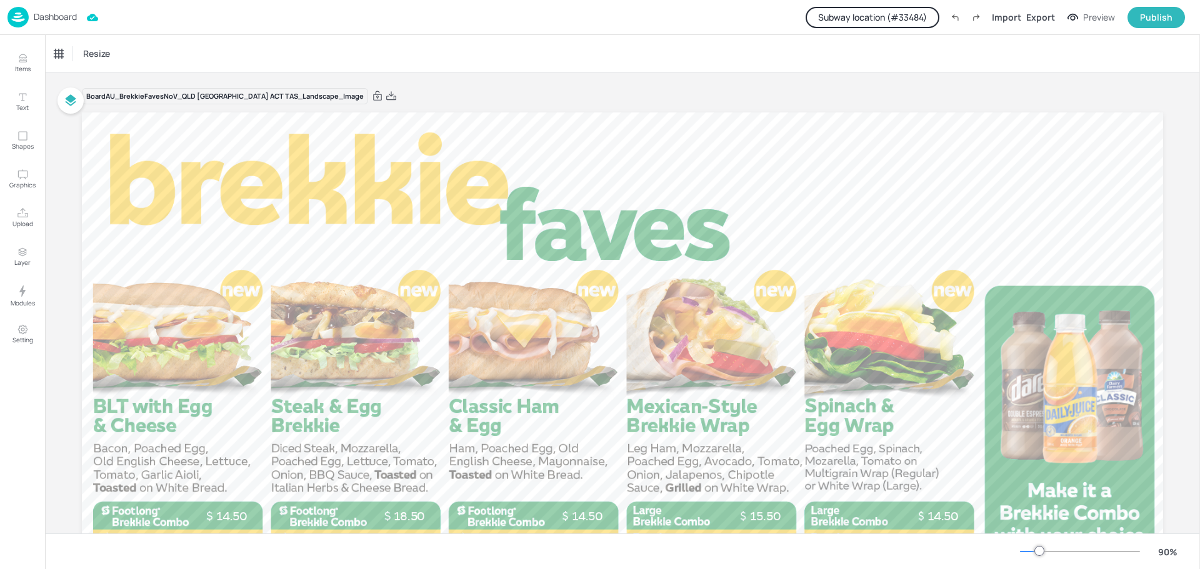
click at [64, 13] on p "Dashboard" at bounding box center [55, 16] width 43 height 9
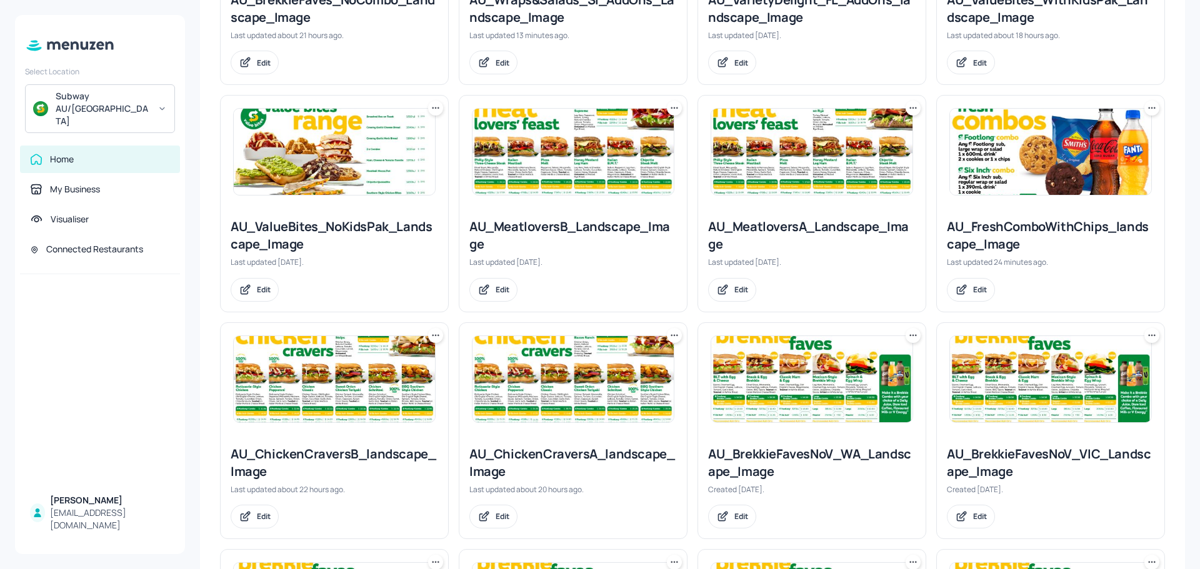
scroll to position [500, 0]
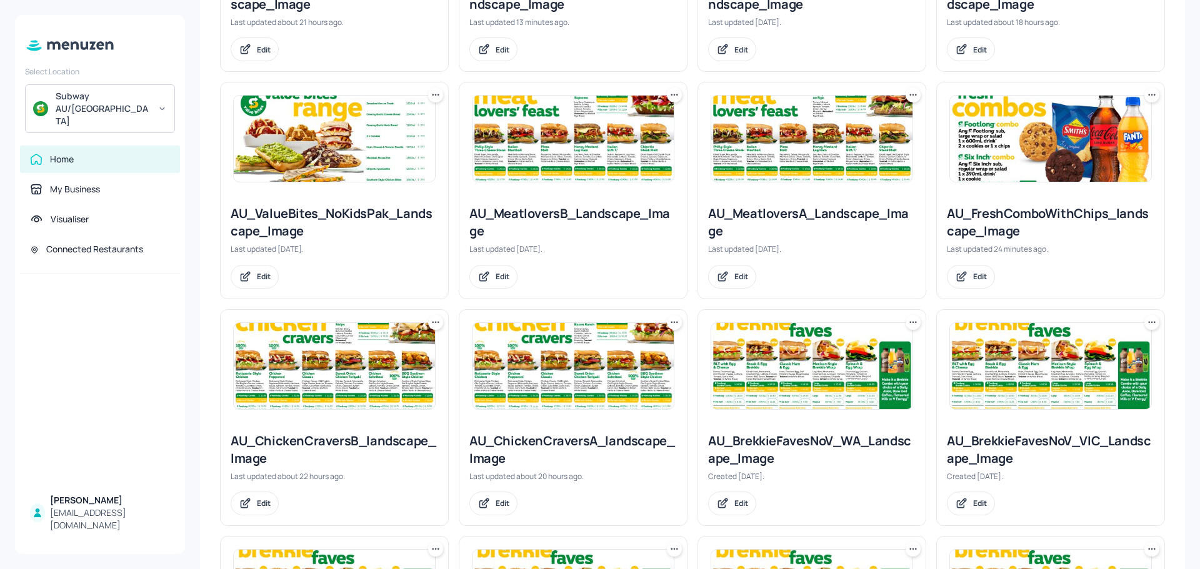
click at [512, 366] on img at bounding box center [572, 366] width 201 height 86
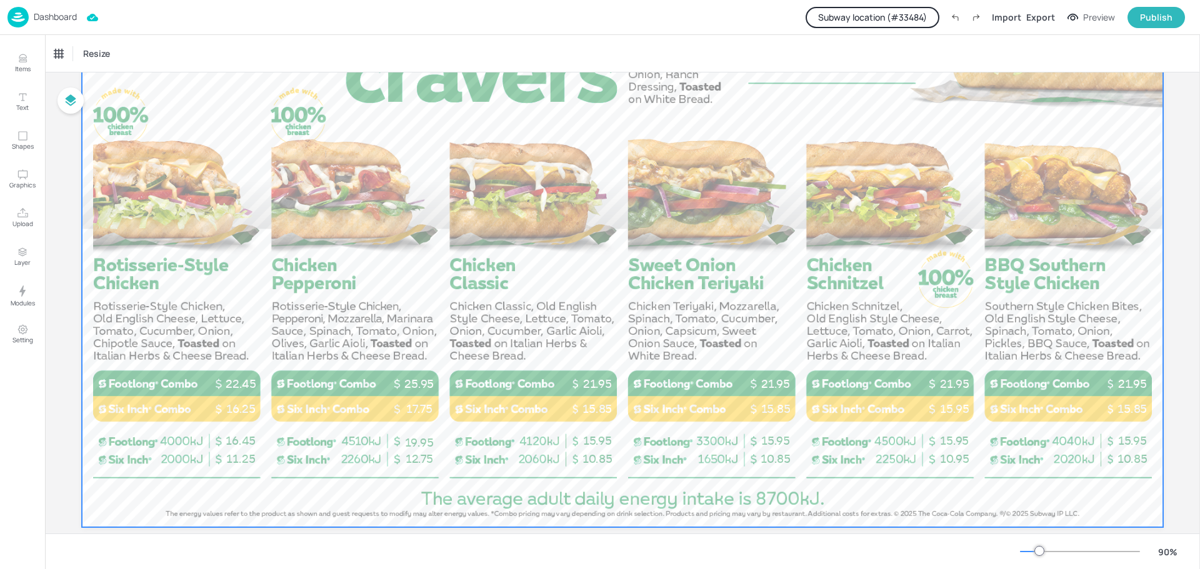
scroll to position [218, 0]
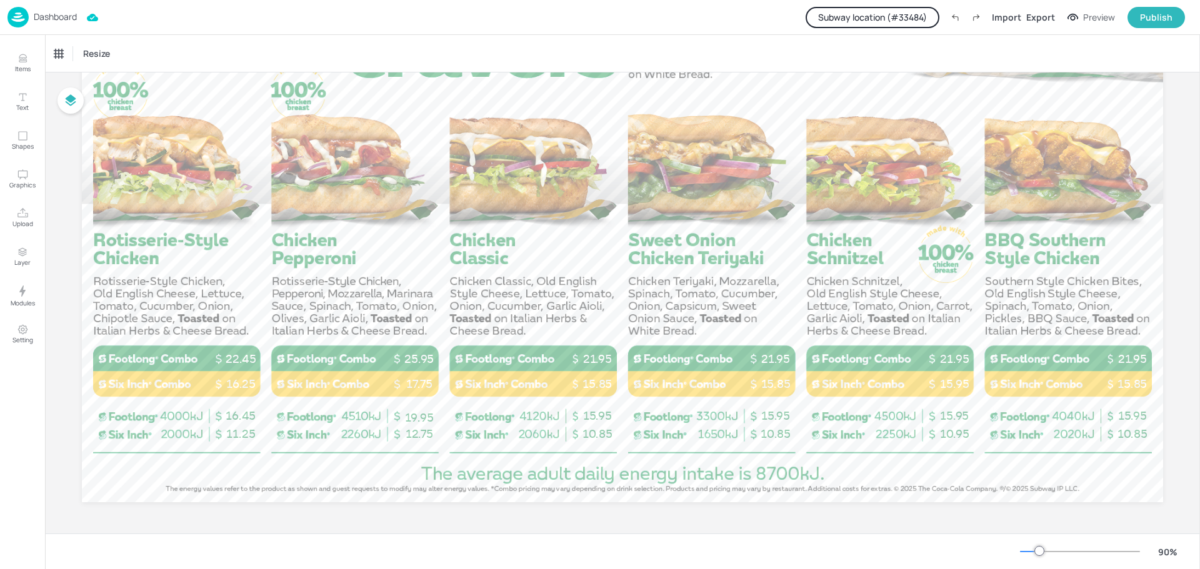
click at [59, 17] on p "Dashboard" at bounding box center [55, 16] width 43 height 9
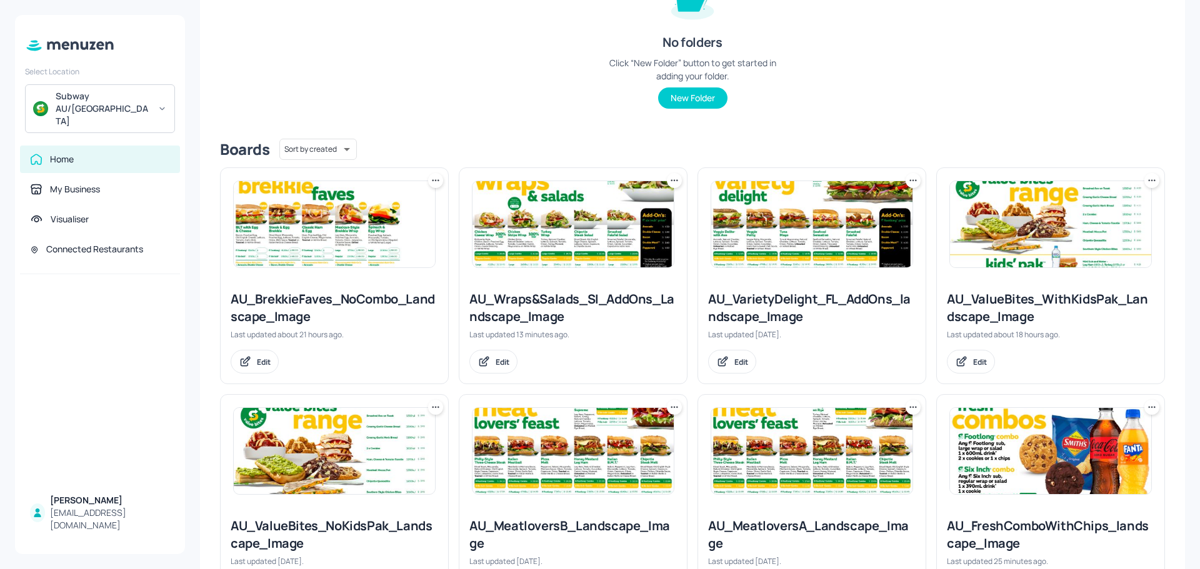
scroll to position [312, 0]
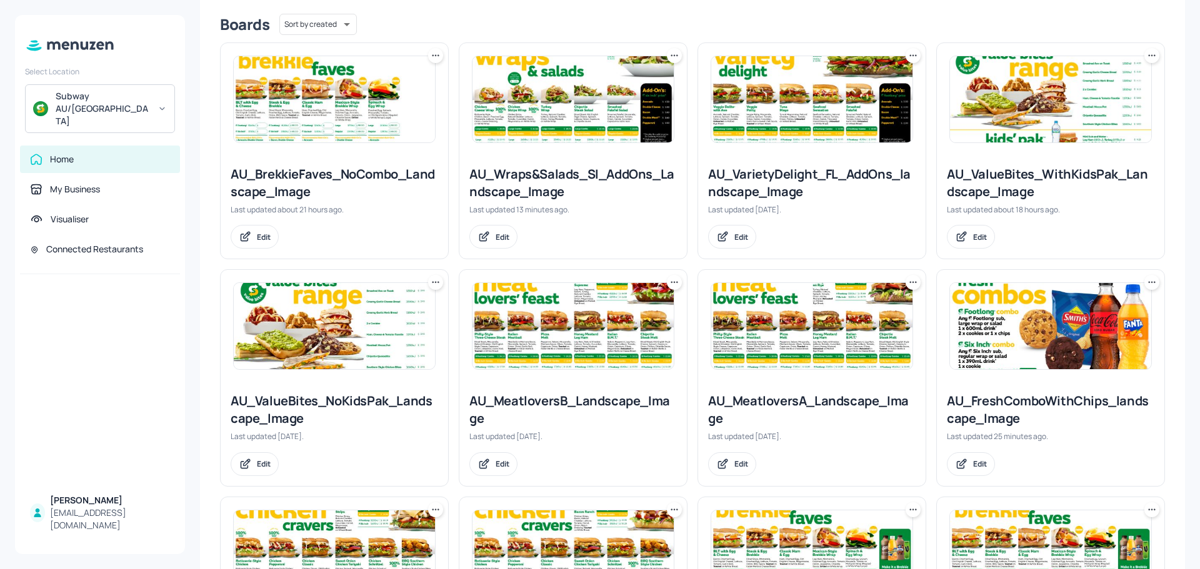
click at [562, 341] on img at bounding box center [572, 326] width 201 height 86
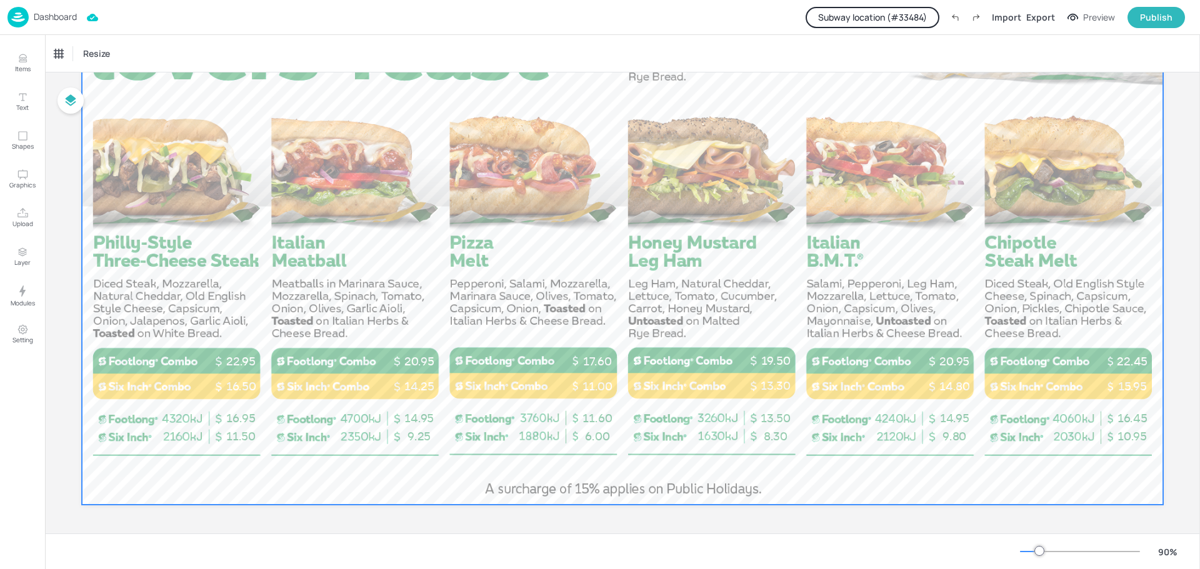
scroll to position [218, 0]
